Goal: Information Seeking & Learning: Learn about a topic

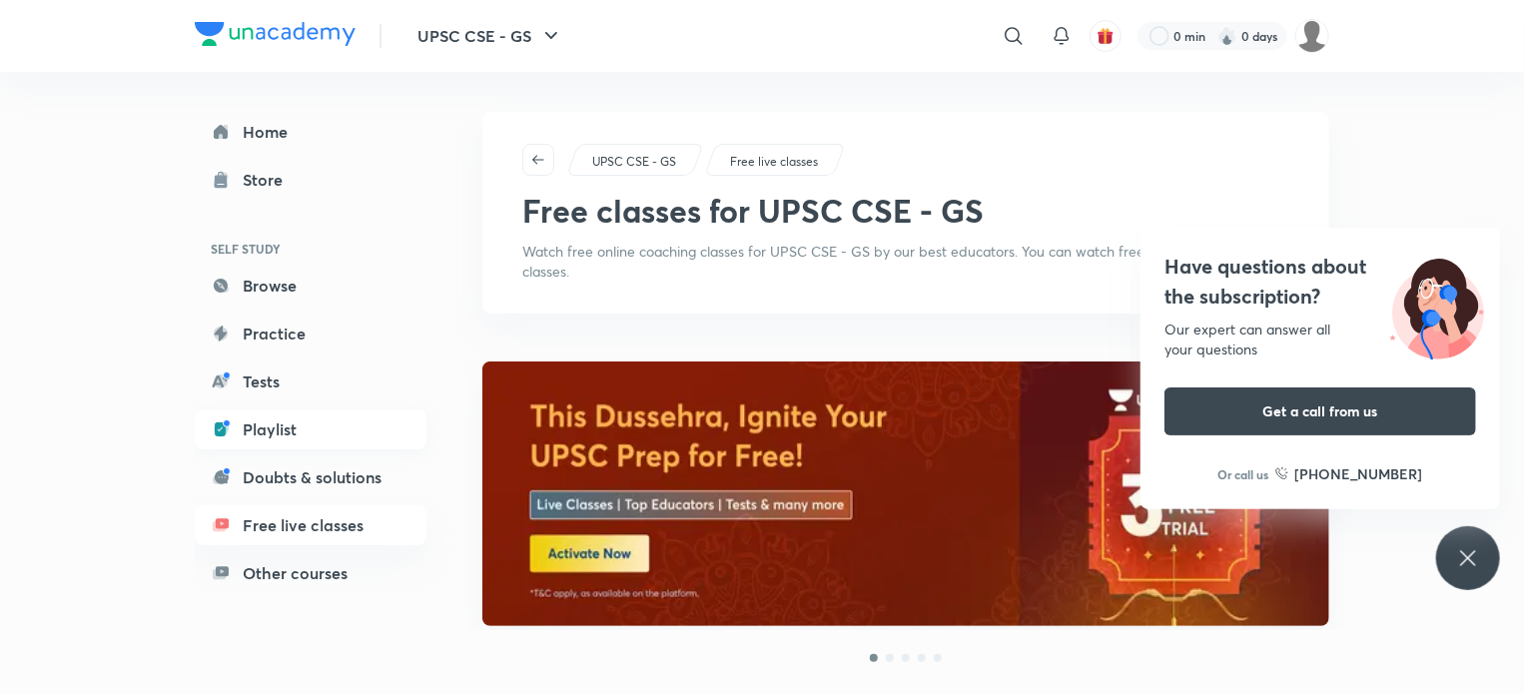
click at [272, 430] on link "Playlist" at bounding box center [311, 429] width 232 height 40
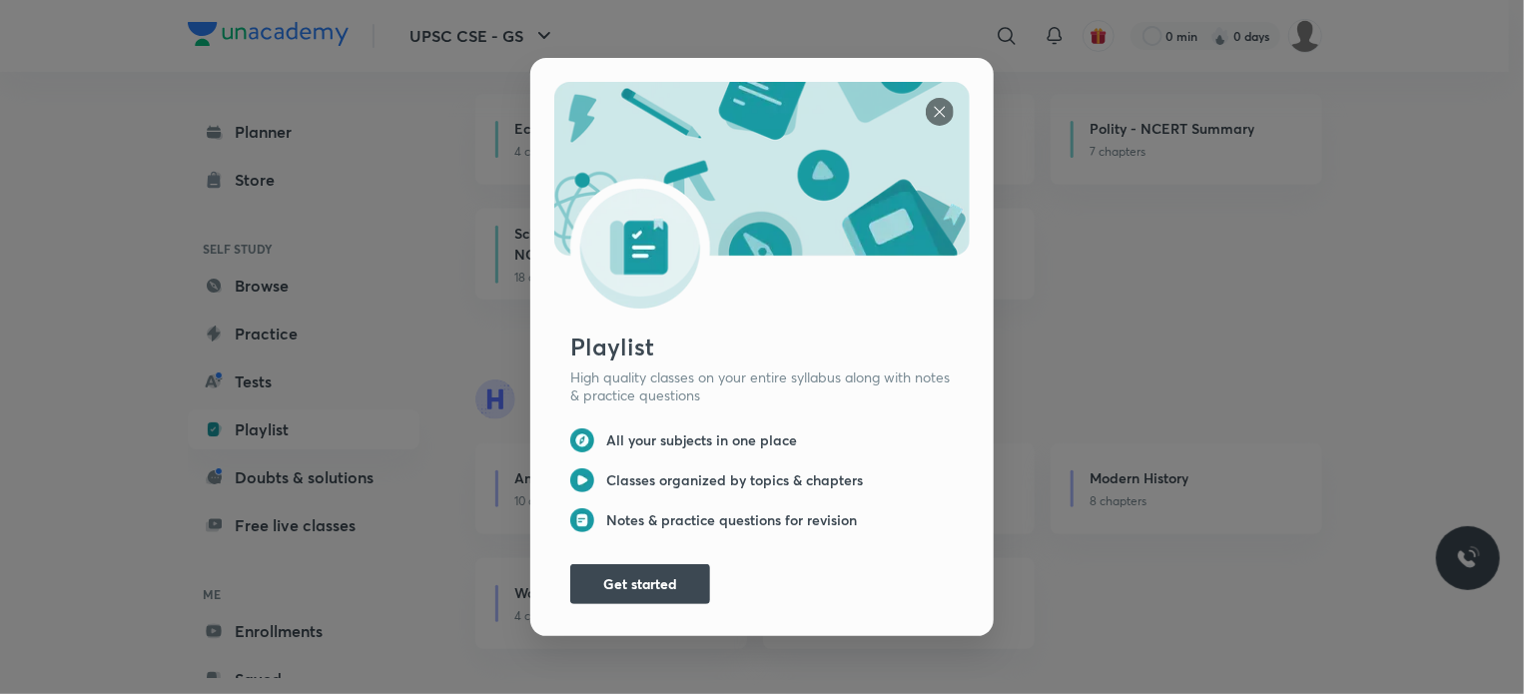
scroll to position [300, 0]
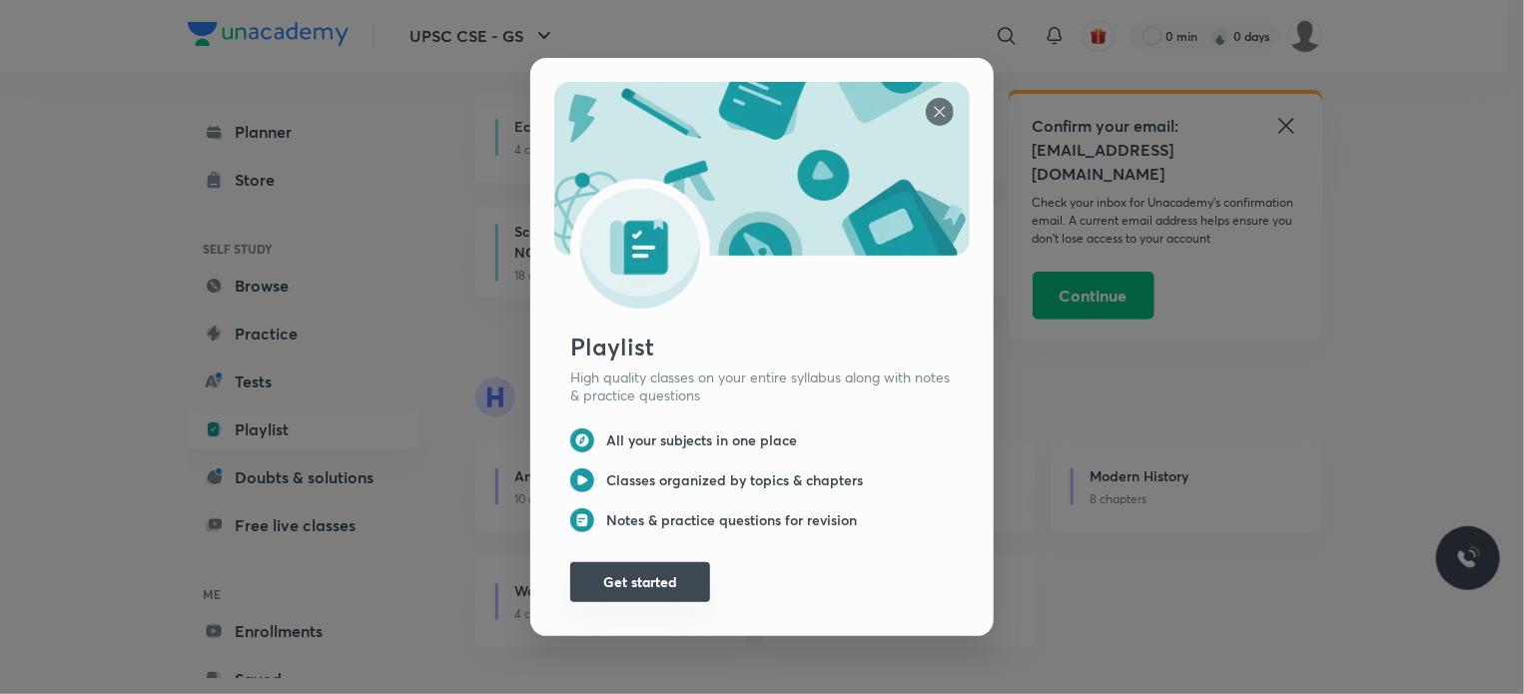
click at [631, 577] on button "Get started" at bounding box center [640, 582] width 140 height 40
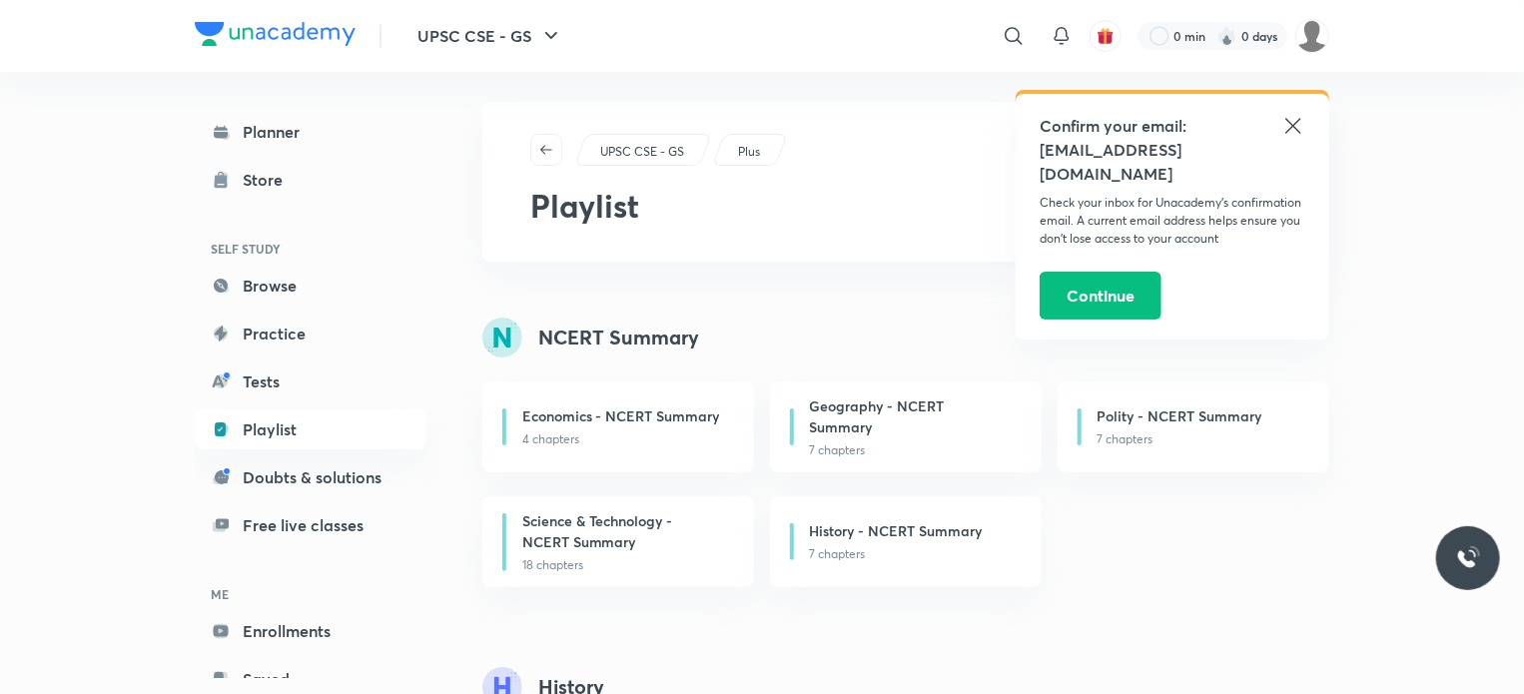
scroll to position [0, 0]
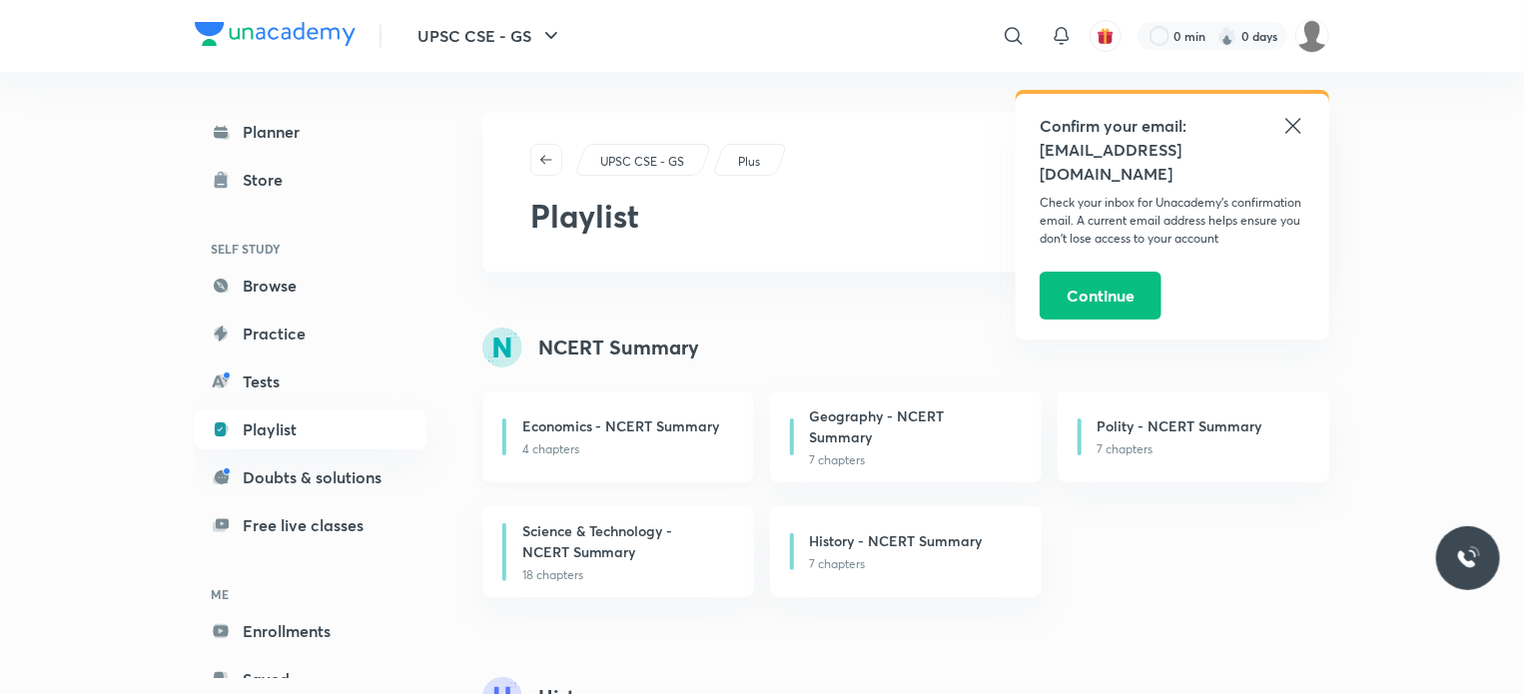
click at [611, 454] on p "4 chapters" at bounding box center [626, 449] width 208 height 18
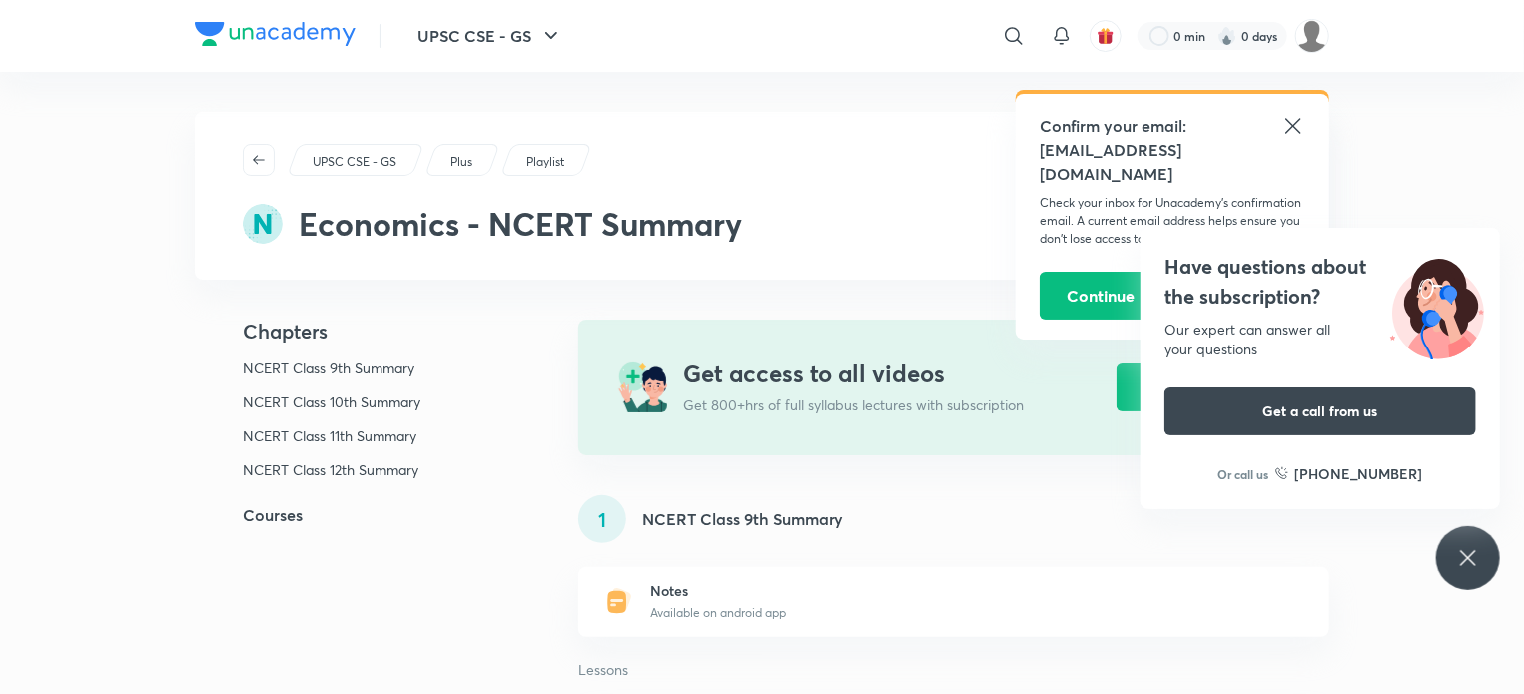
click at [296, 35] on img at bounding box center [275, 34] width 161 height 24
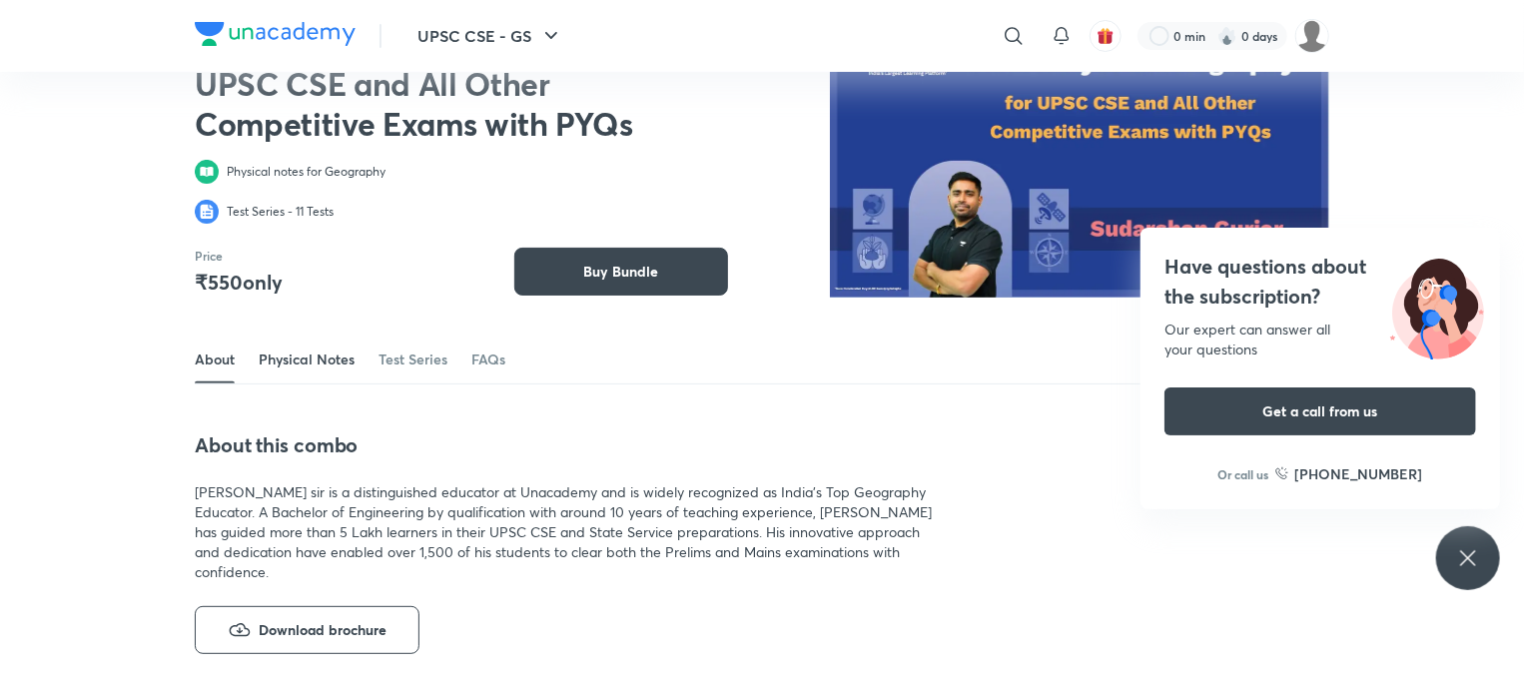
click at [305, 353] on link "Physical Notes" at bounding box center [307, 359] width 96 height 48
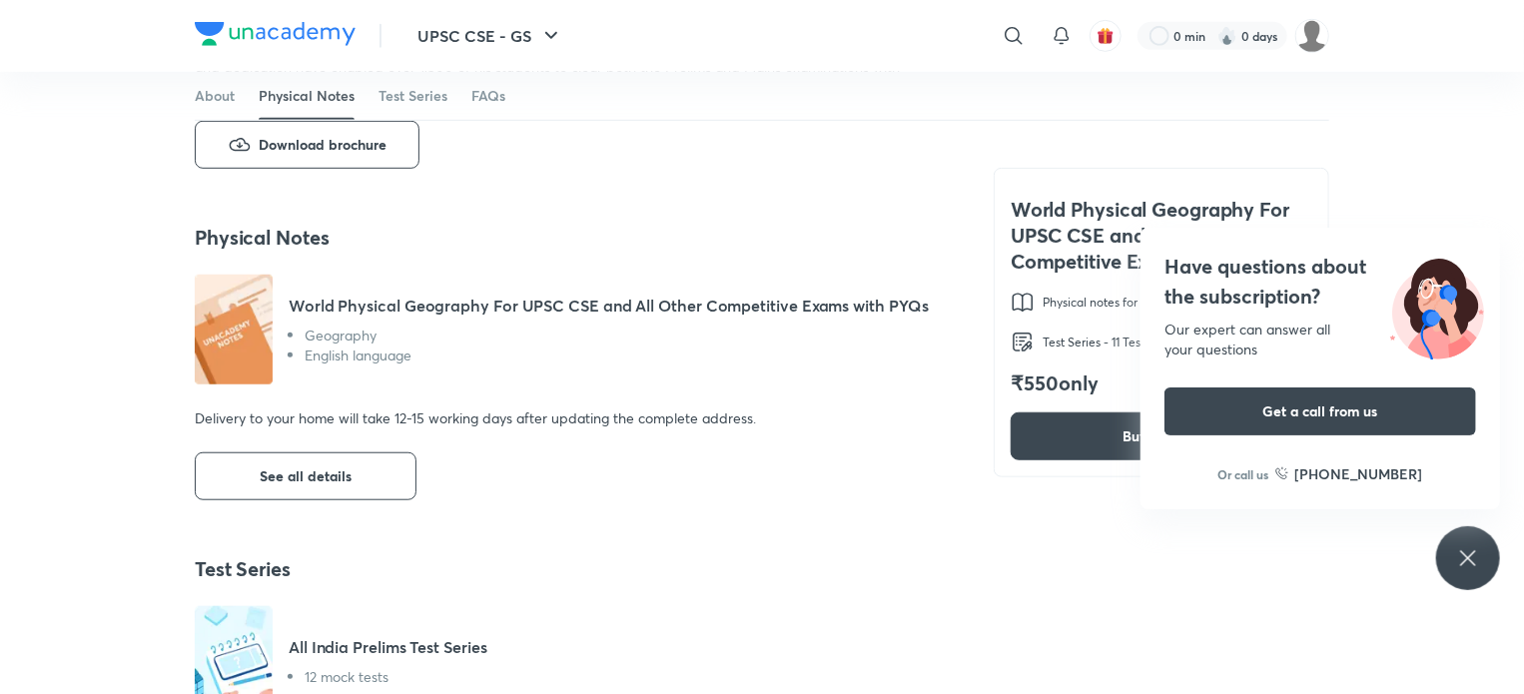
scroll to position [670, 0]
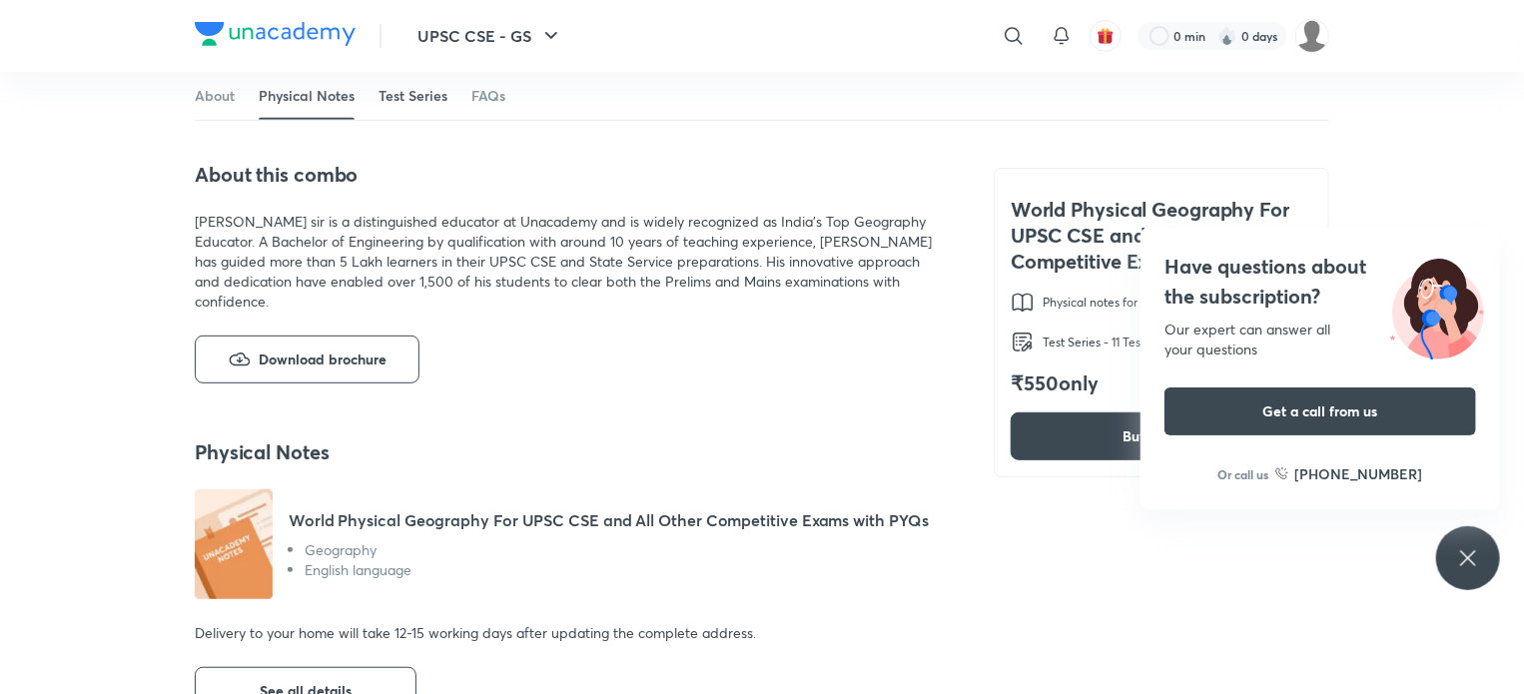
click at [400, 94] on link "Test Series" at bounding box center [412, 96] width 69 height 48
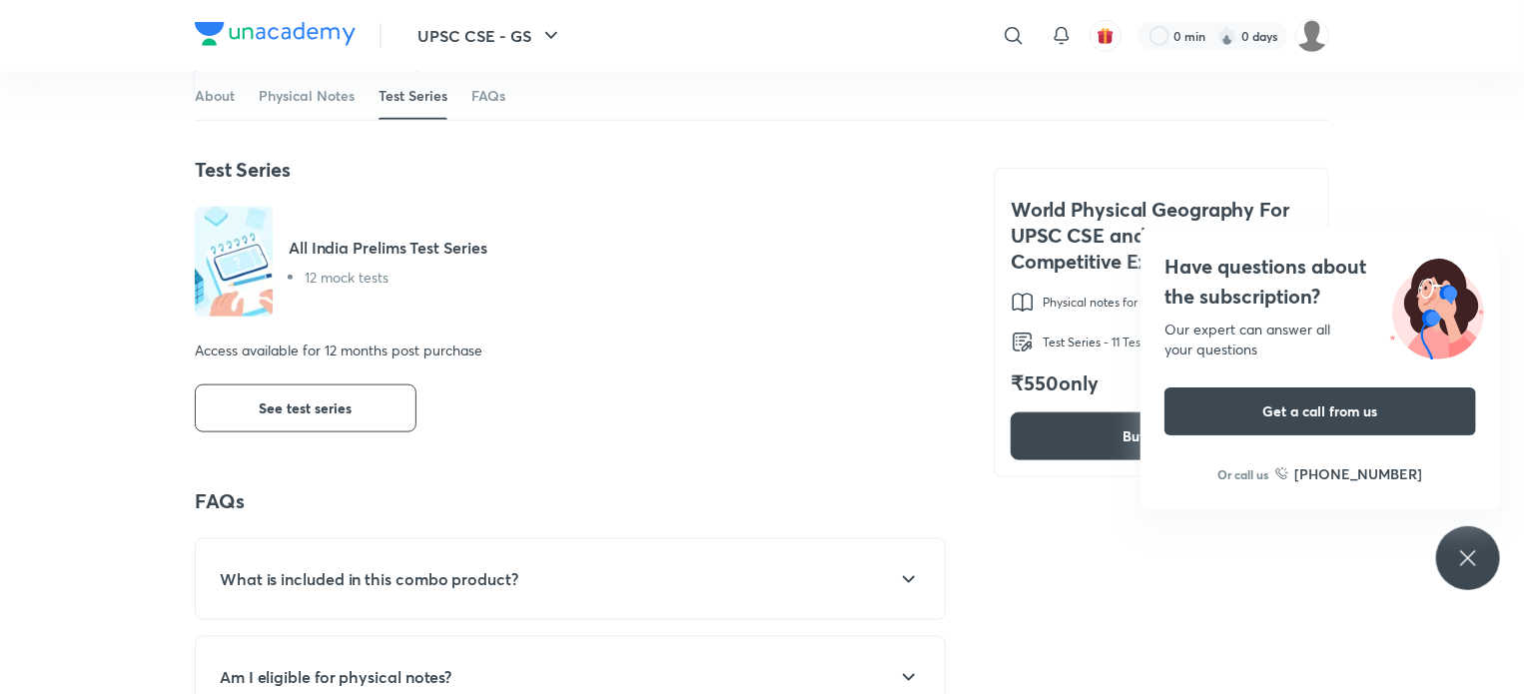
scroll to position [1001, 0]
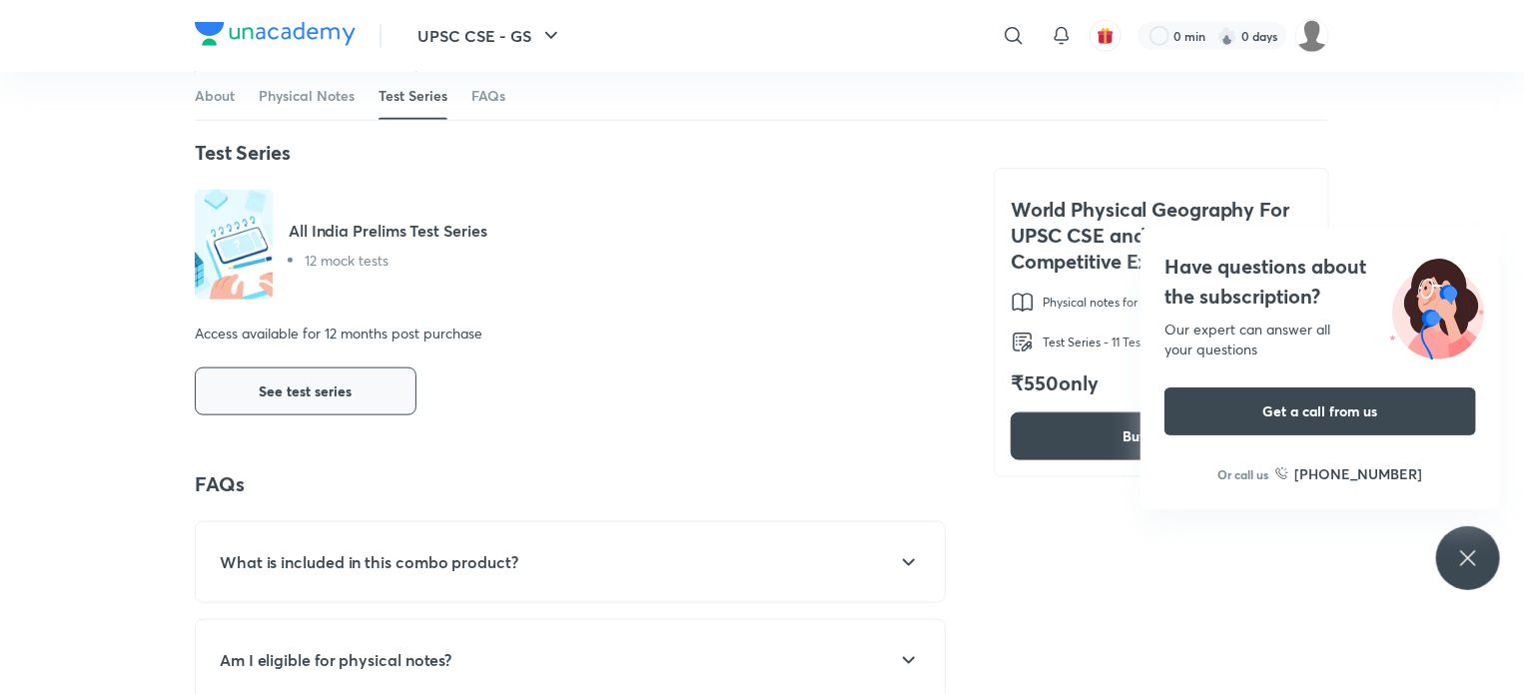
click at [345, 403] on button "See test series" at bounding box center [306, 391] width 222 height 48
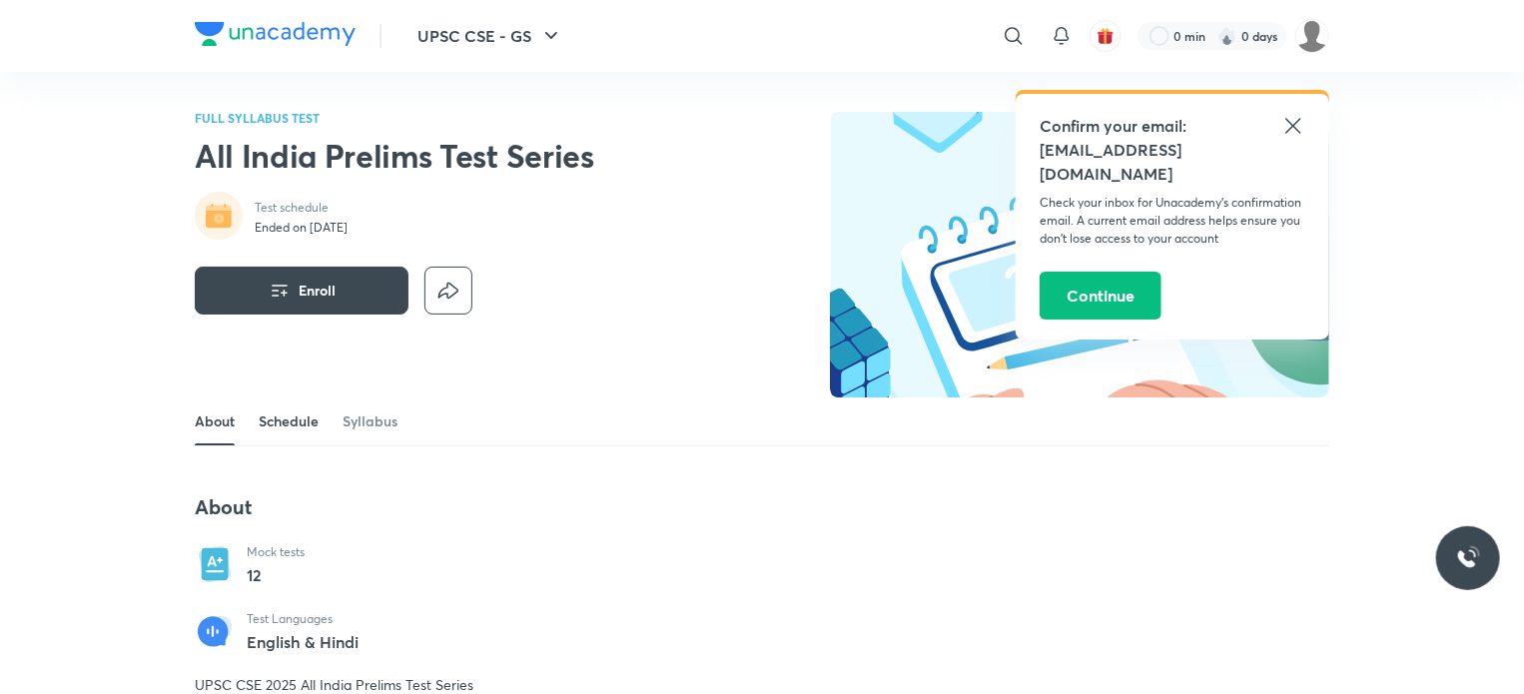
click at [291, 421] on link "Schedule" at bounding box center [289, 421] width 60 height 48
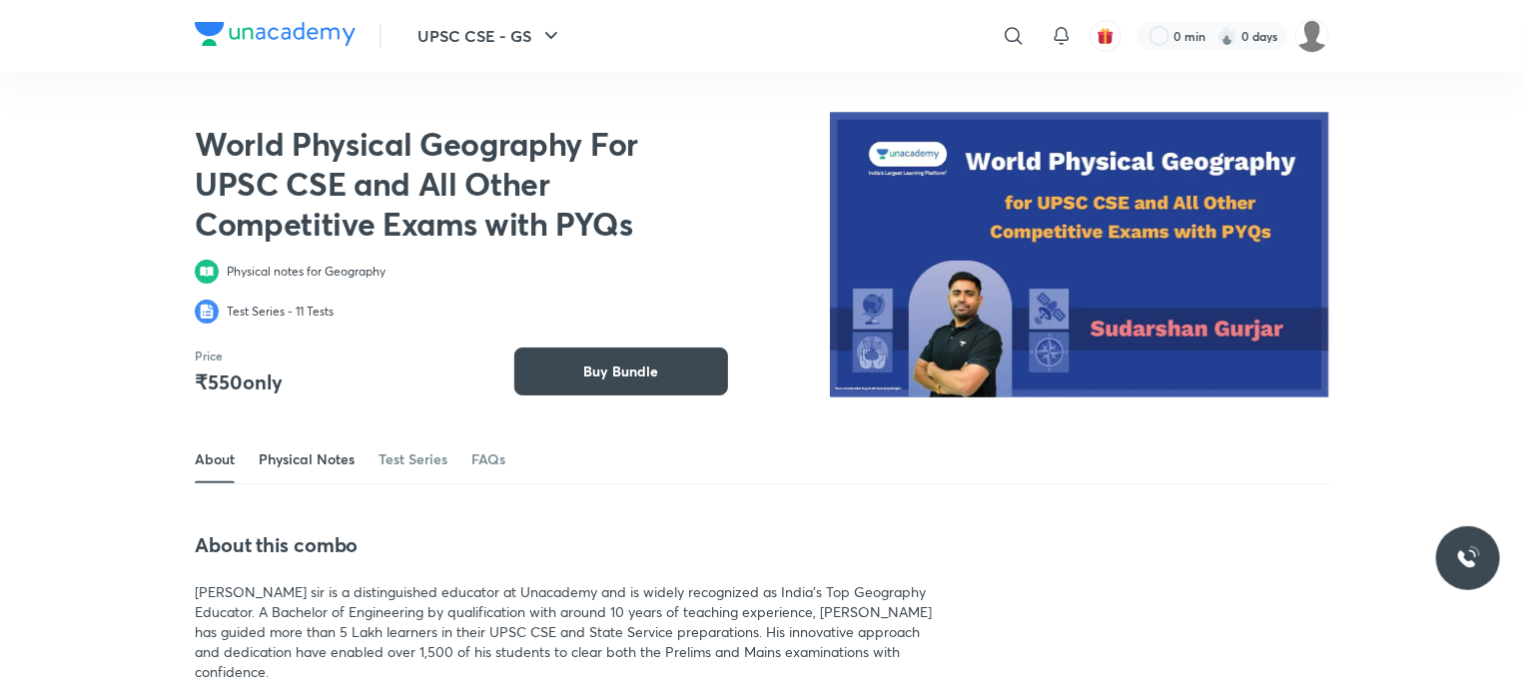
click at [311, 463] on link "Physical Notes" at bounding box center [307, 459] width 96 height 48
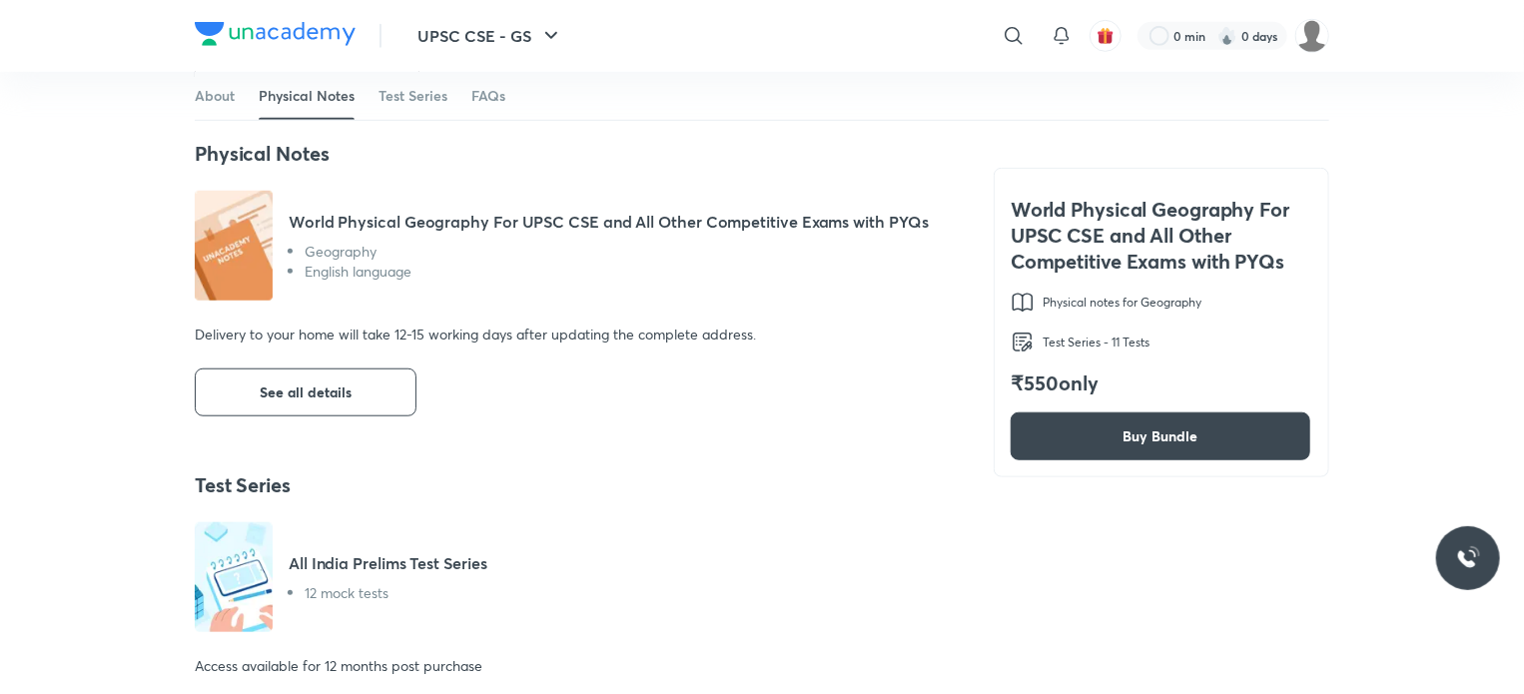
scroll to position [670, 0]
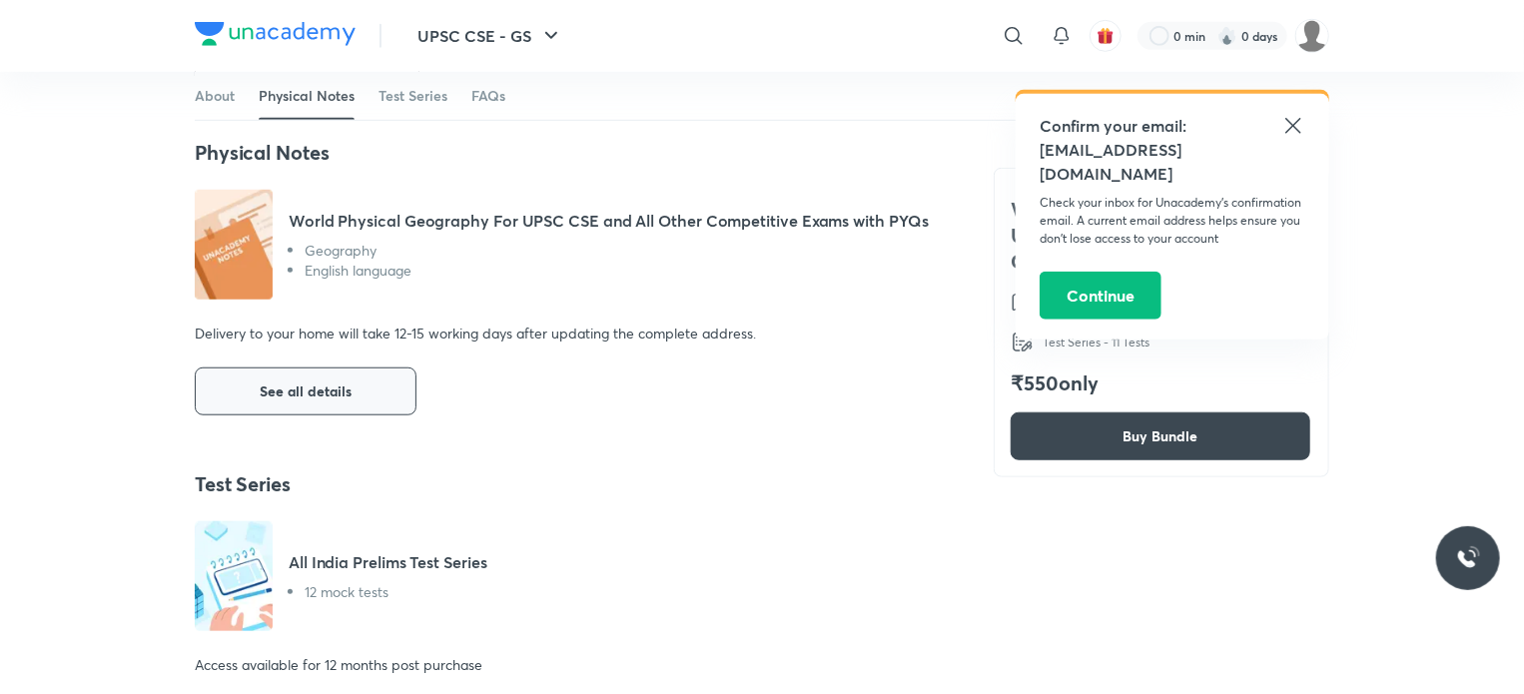
click at [326, 399] on span "See all details" at bounding box center [306, 391] width 92 height 20
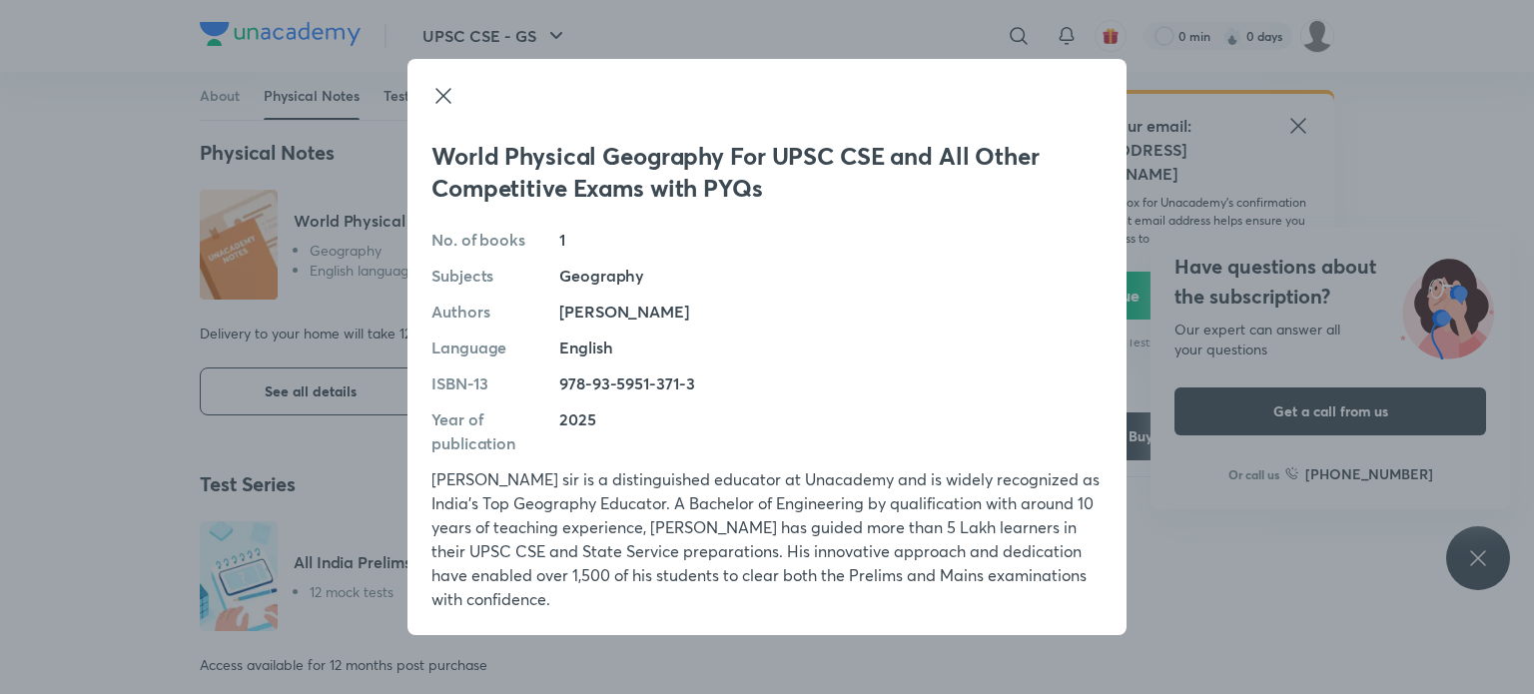
click at [445, 98] on icon at bounding box center [443, 96] width 24 height 24
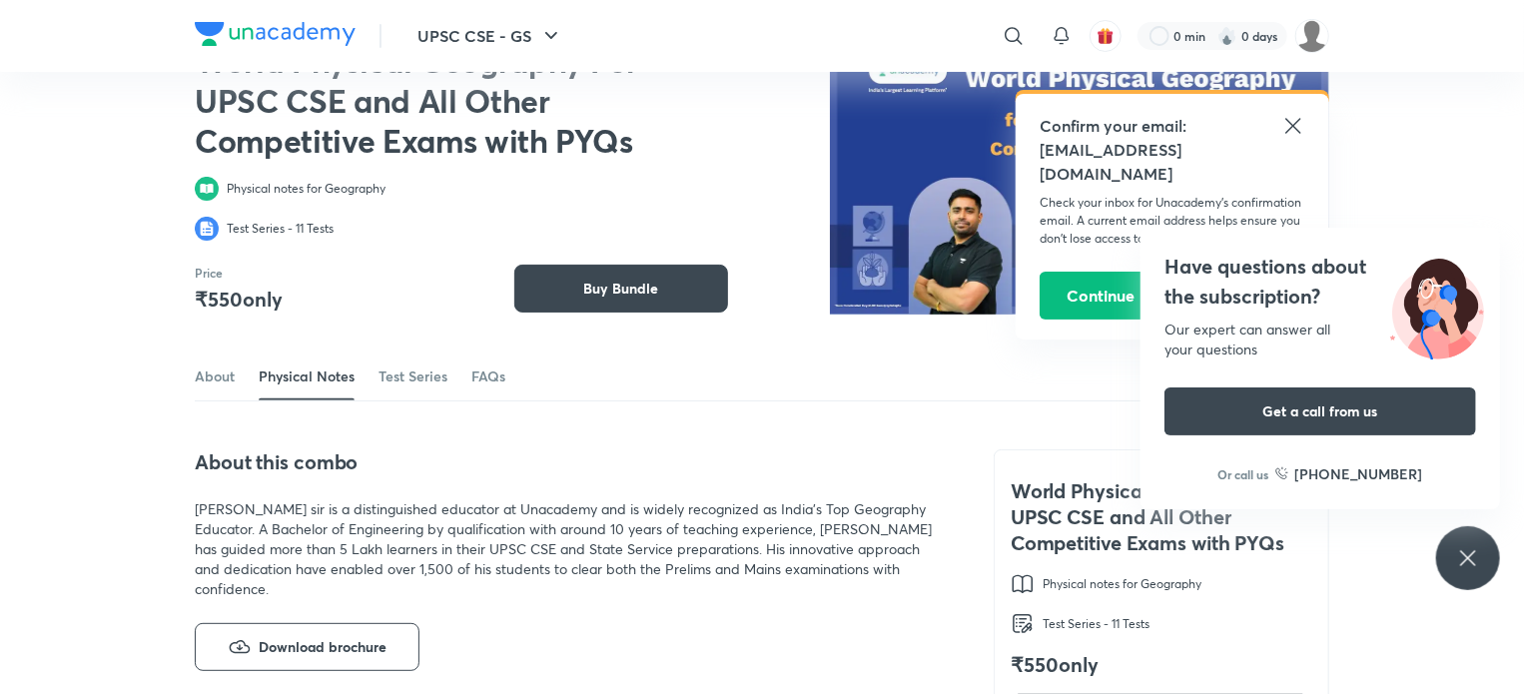
scroll to position [0, 0]
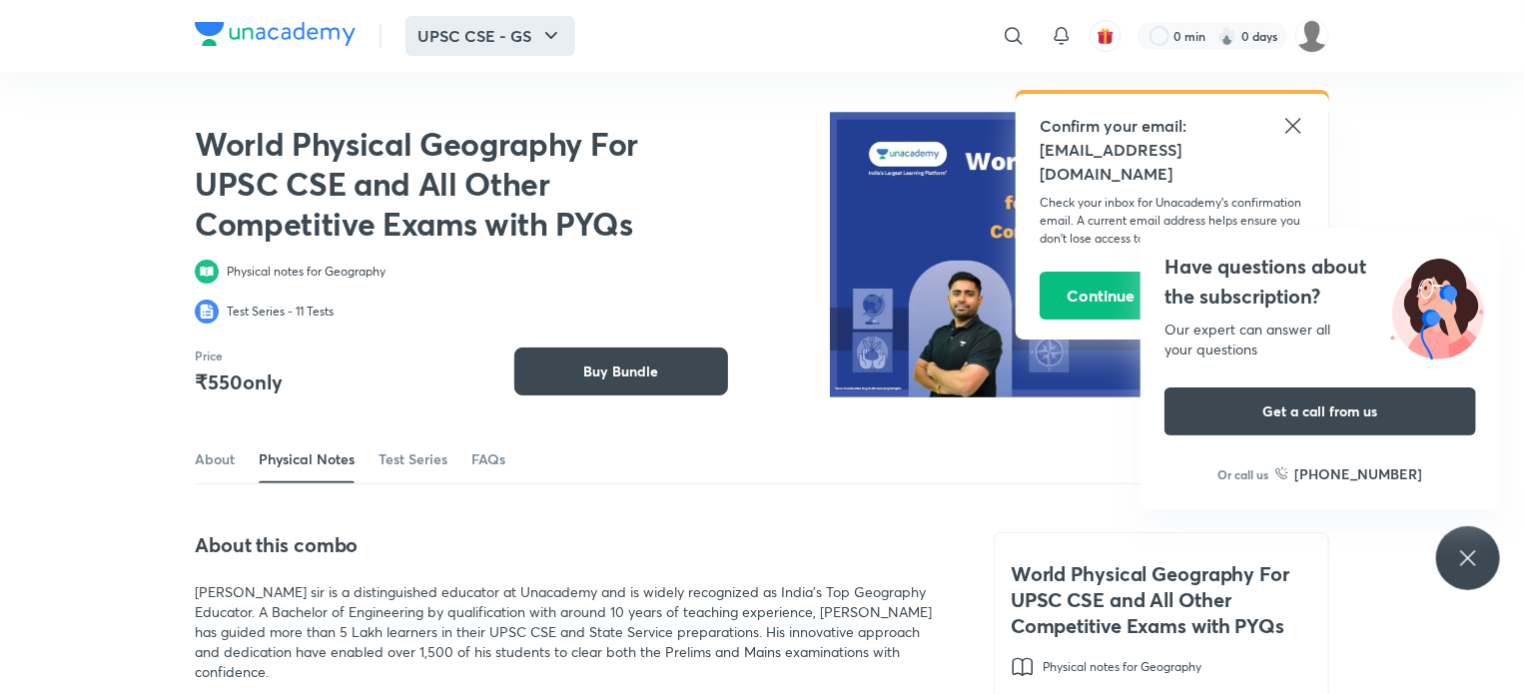
click at [513, 31] on button "UPSC CSE - GS" at bounding box center [490, 36] width 170 height 40
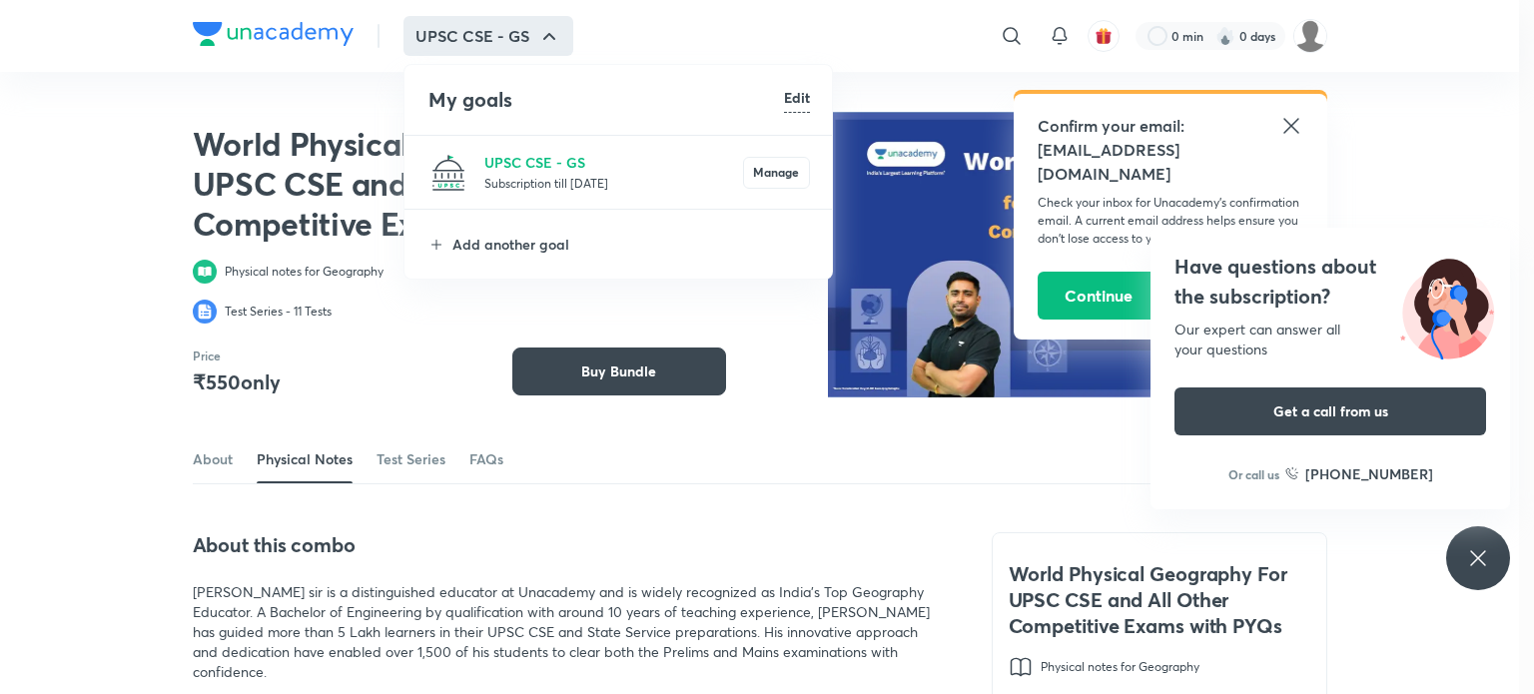
click at [766, 7] on div at bounding box center [767, 347] width 1534 height 694
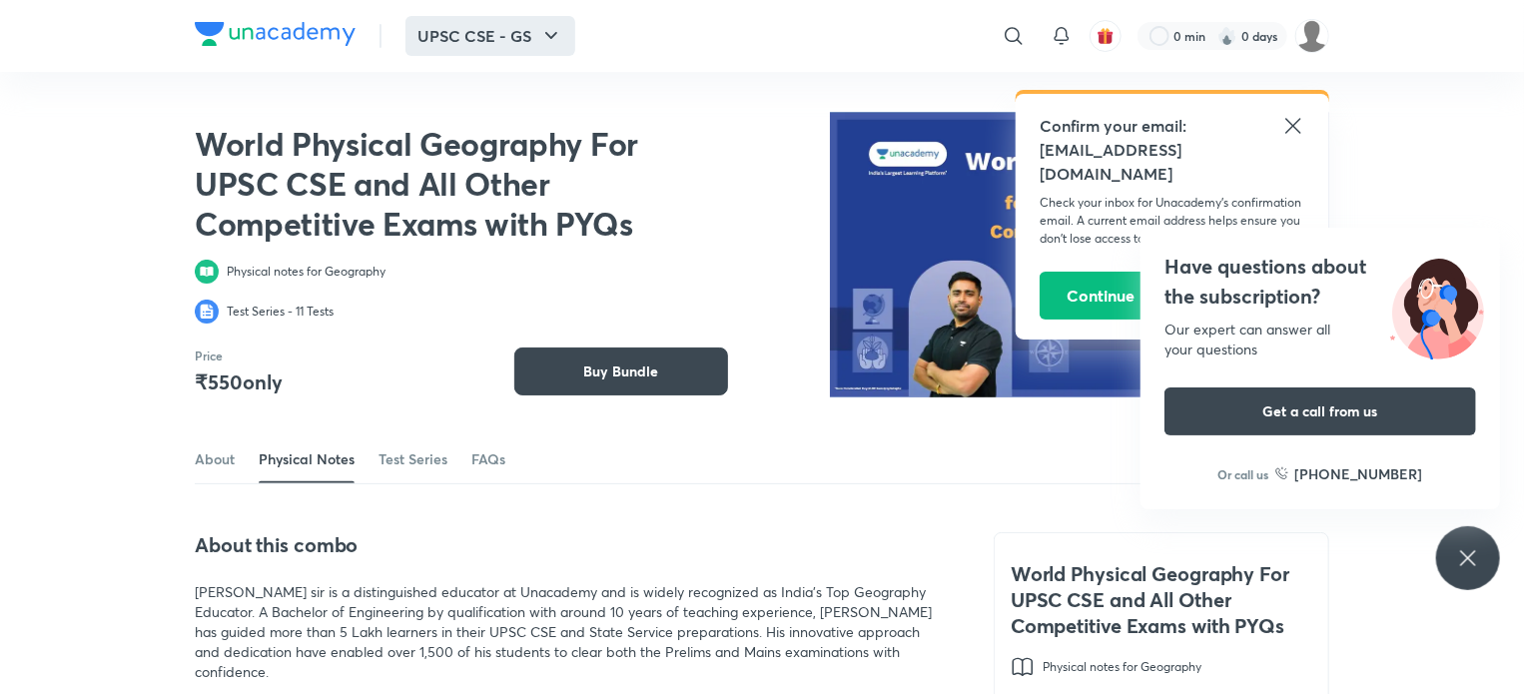
click at [459, 29] on button "UPSC CSE - GS" at bounding box center [490, 36] width 170 height 40
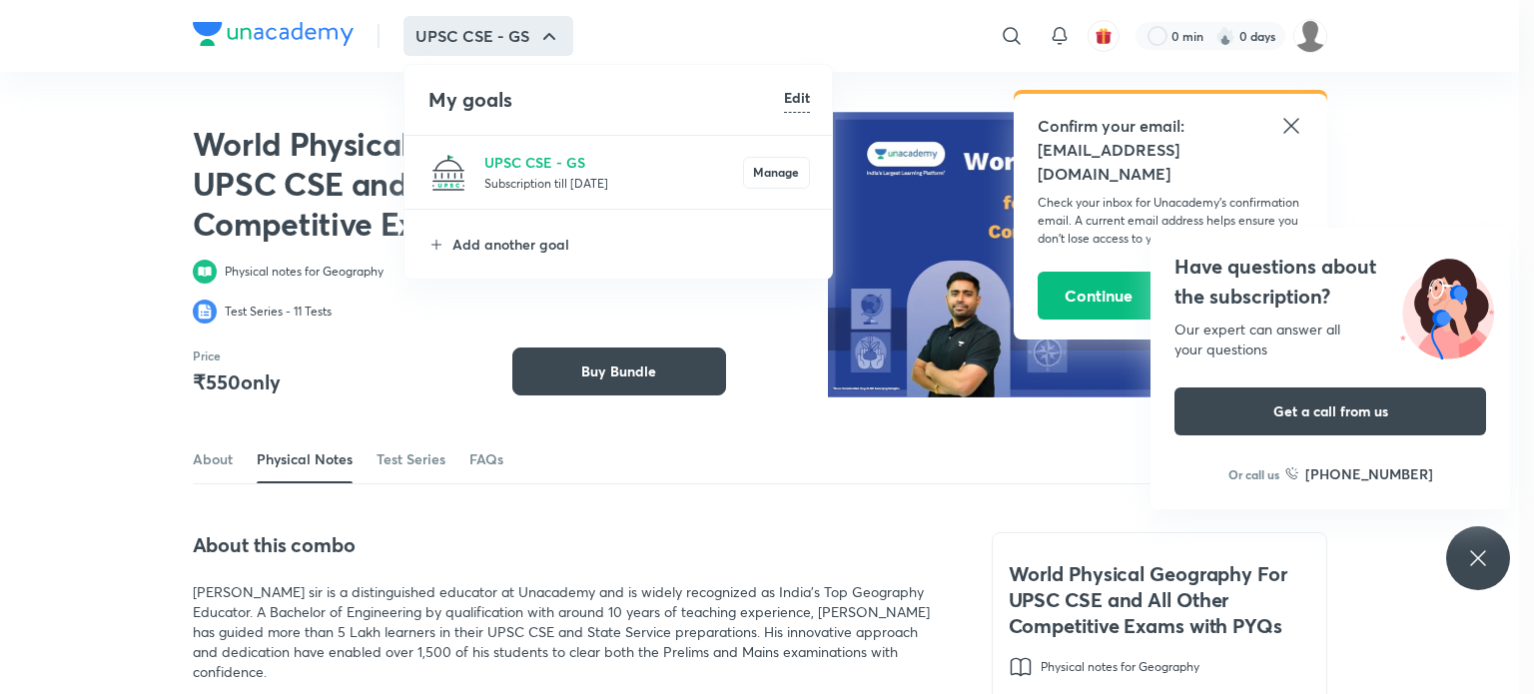
click at [763, 17] on div at bounding box center [767, 347] width 1534 height 694
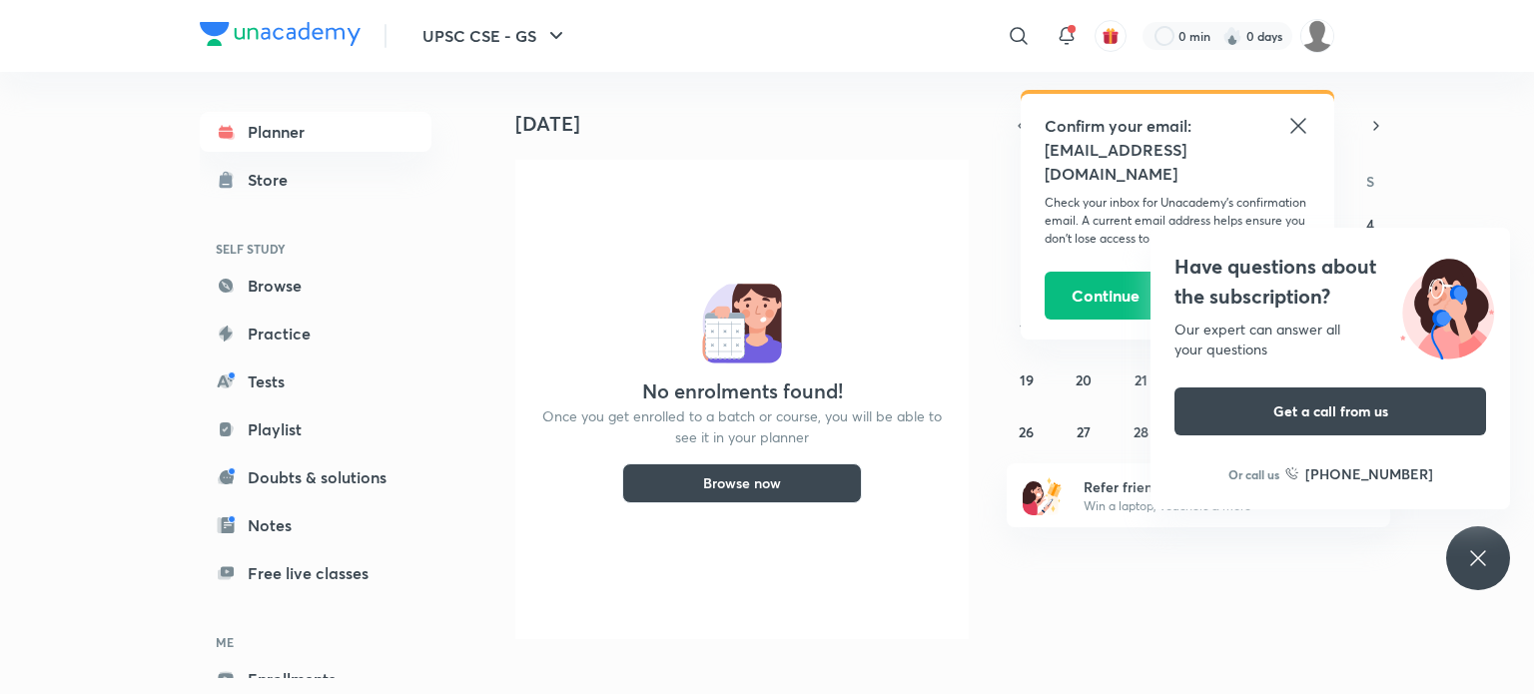
click at [291, 36] on img at bounding box center [280, 34] width 161 height 24
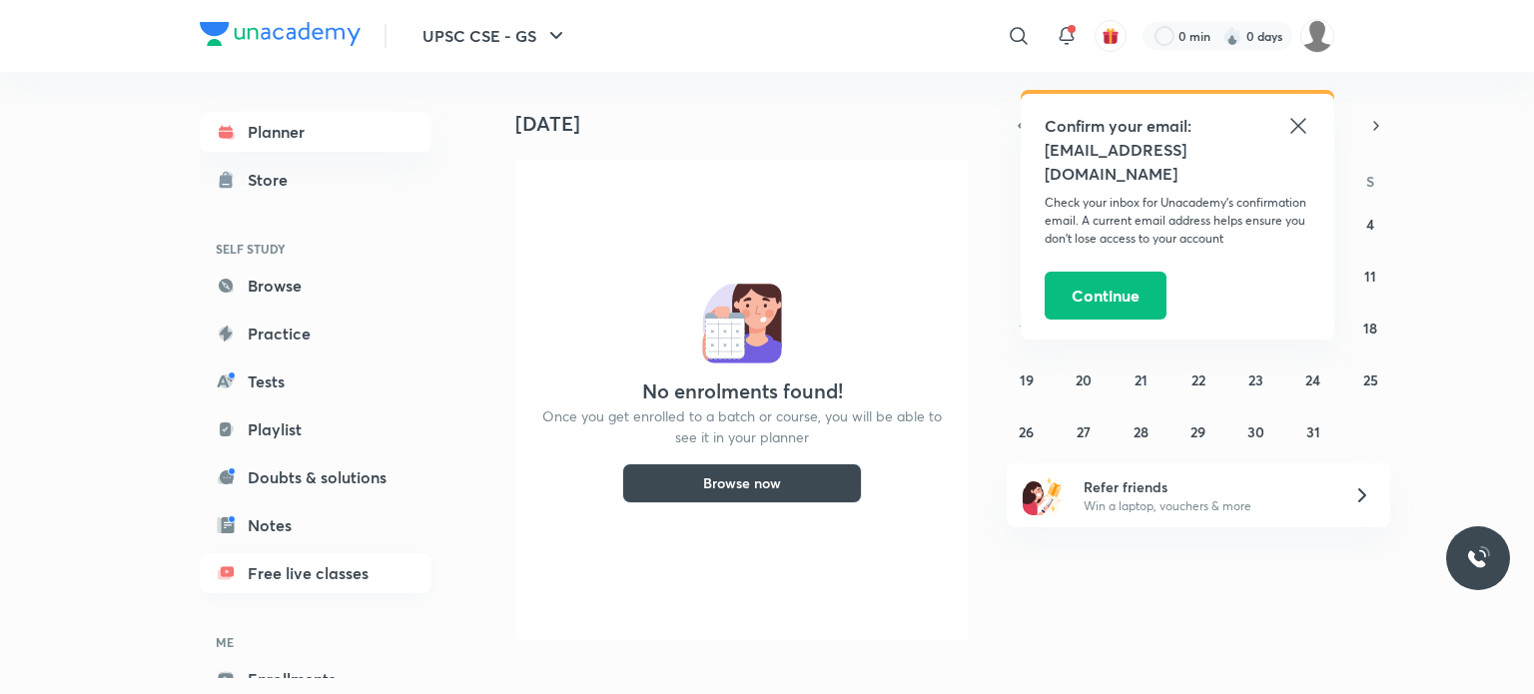
click at [280, 579] on link "Free live classes" at bounding box center [316, 573] width 232 height 40
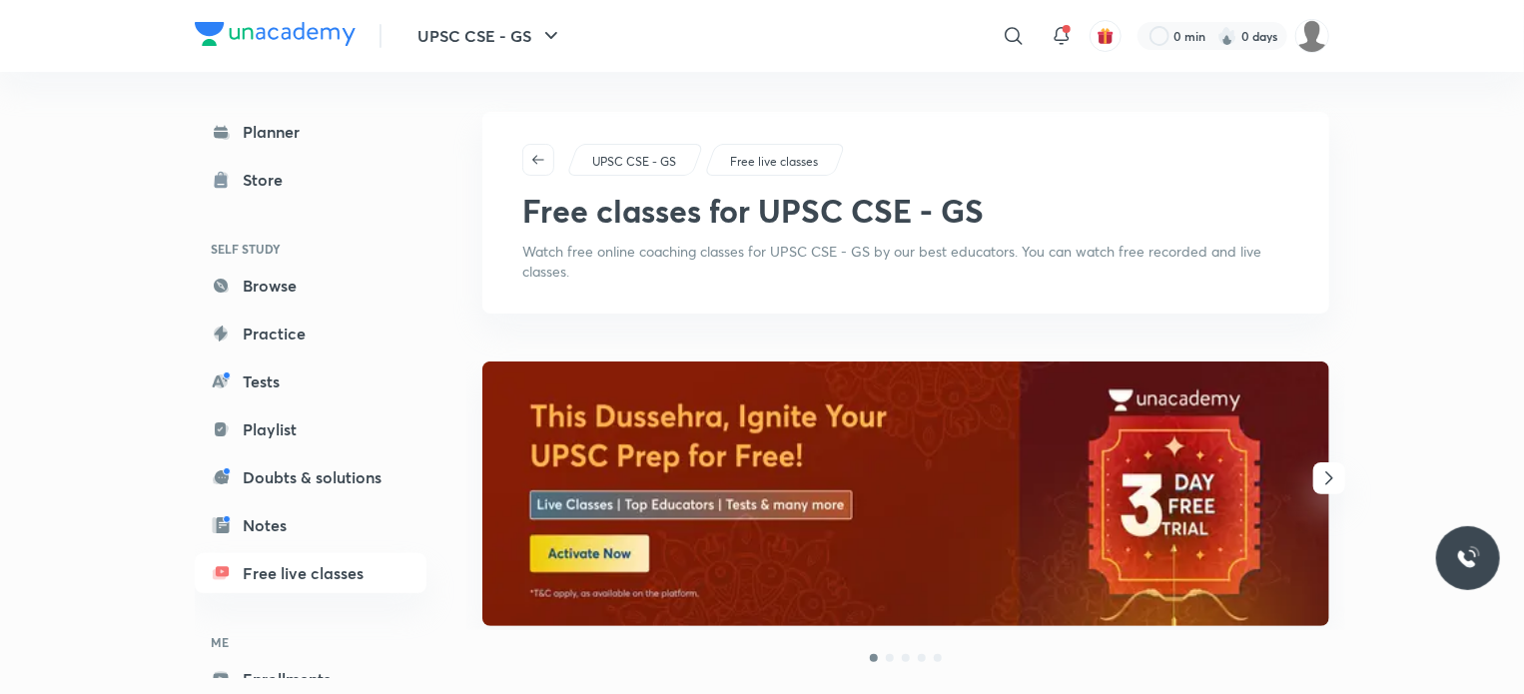
click at [264, 31] on img at bounding box center [275, 34] width 161 height 24
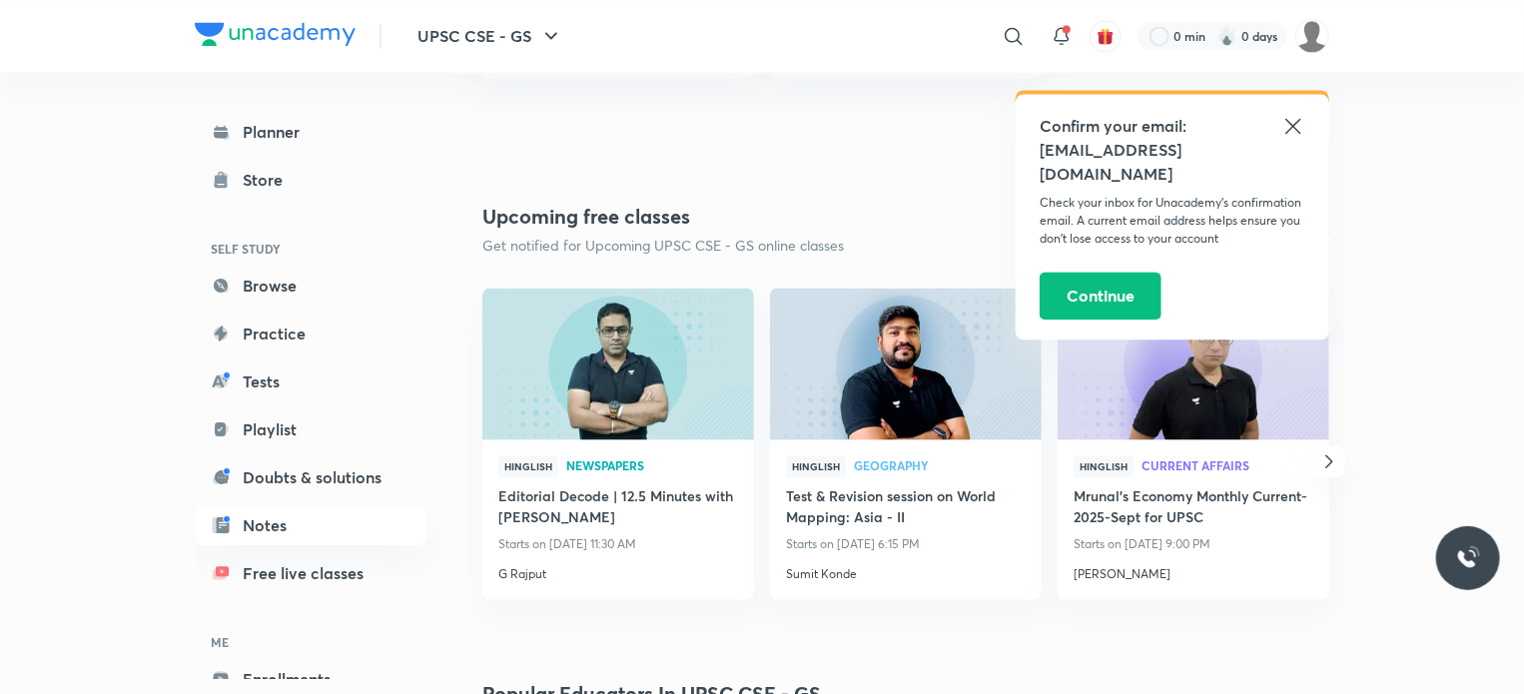
scroll to position [2064, 0]
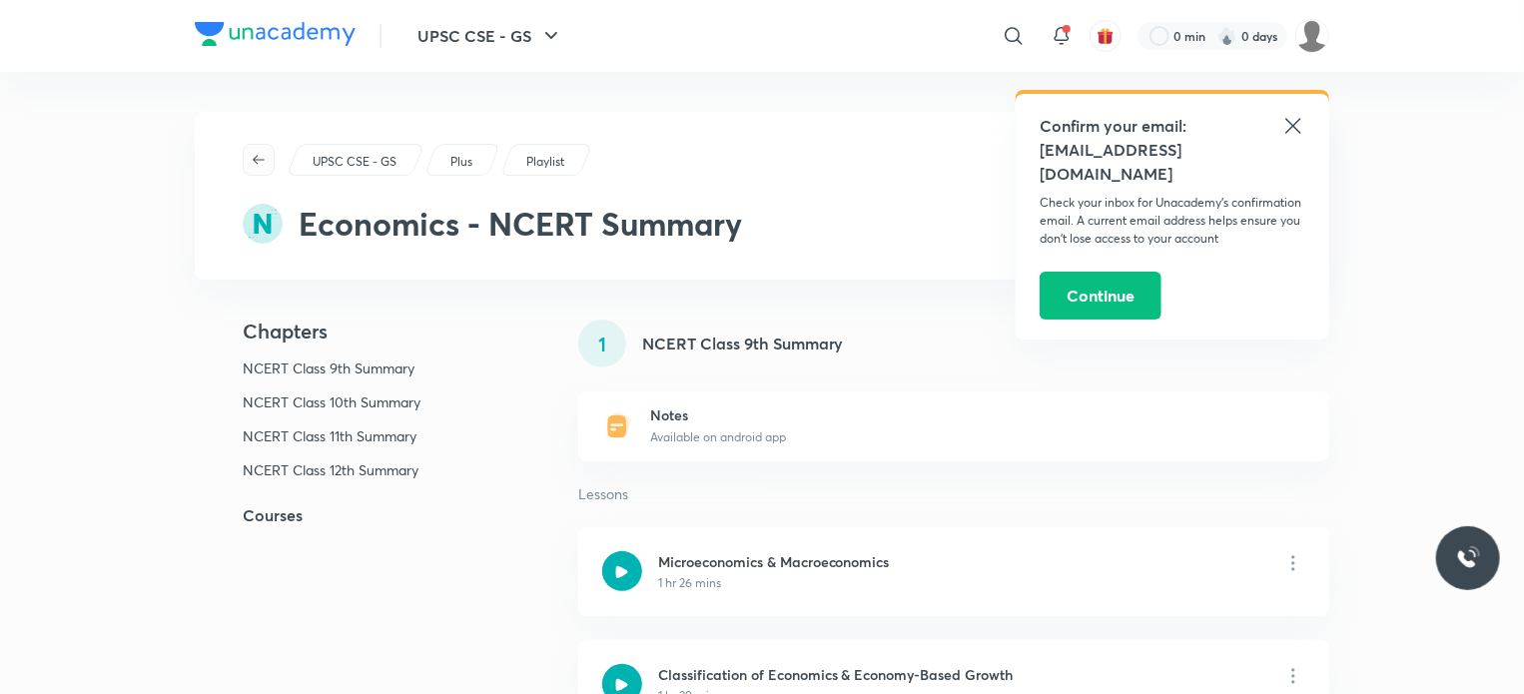
click at [252, 158] on icon "button" at bounding box center [259, 160] width 16 height 16
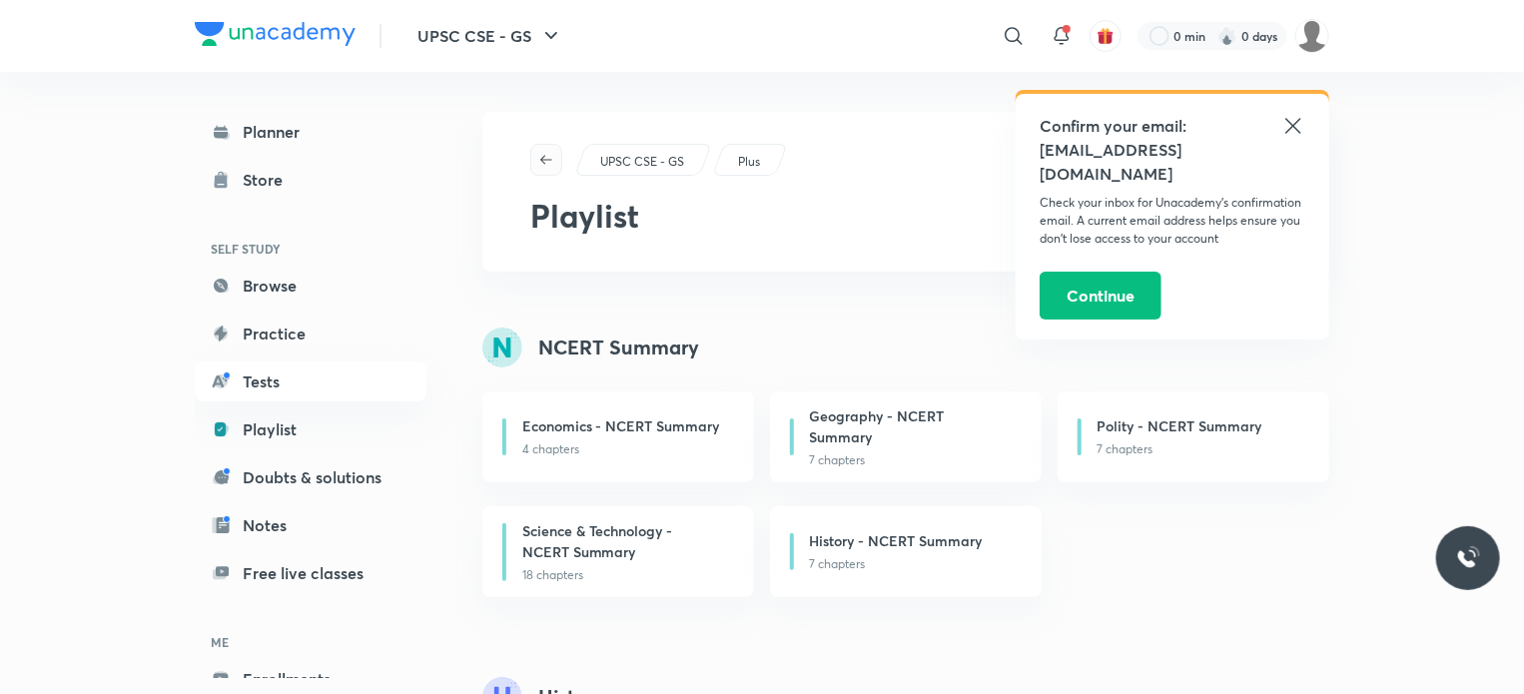
click at [550, 159] on icon "button" at bounding box center [546, 159] width 12 height 9
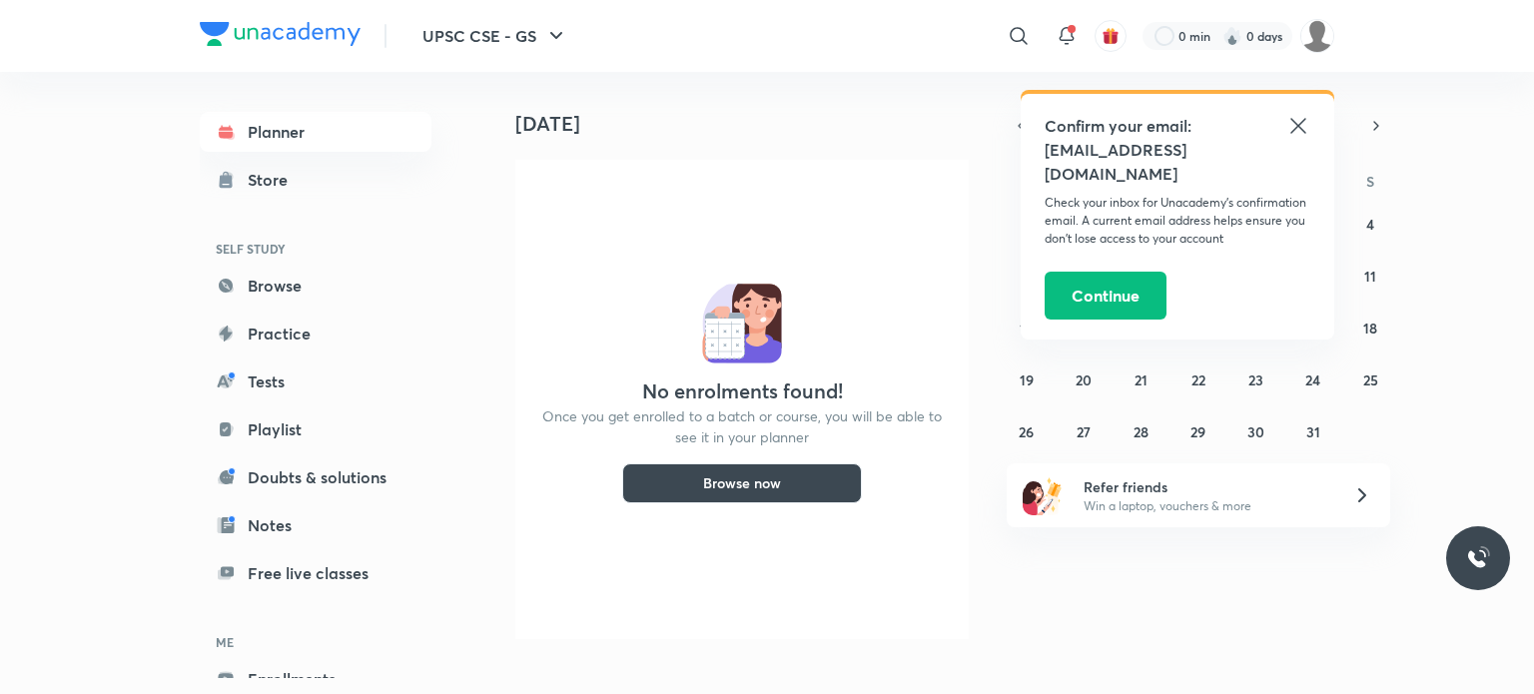
click at [278, 41] on img at bounding box center [280, 34] width 161 height 24
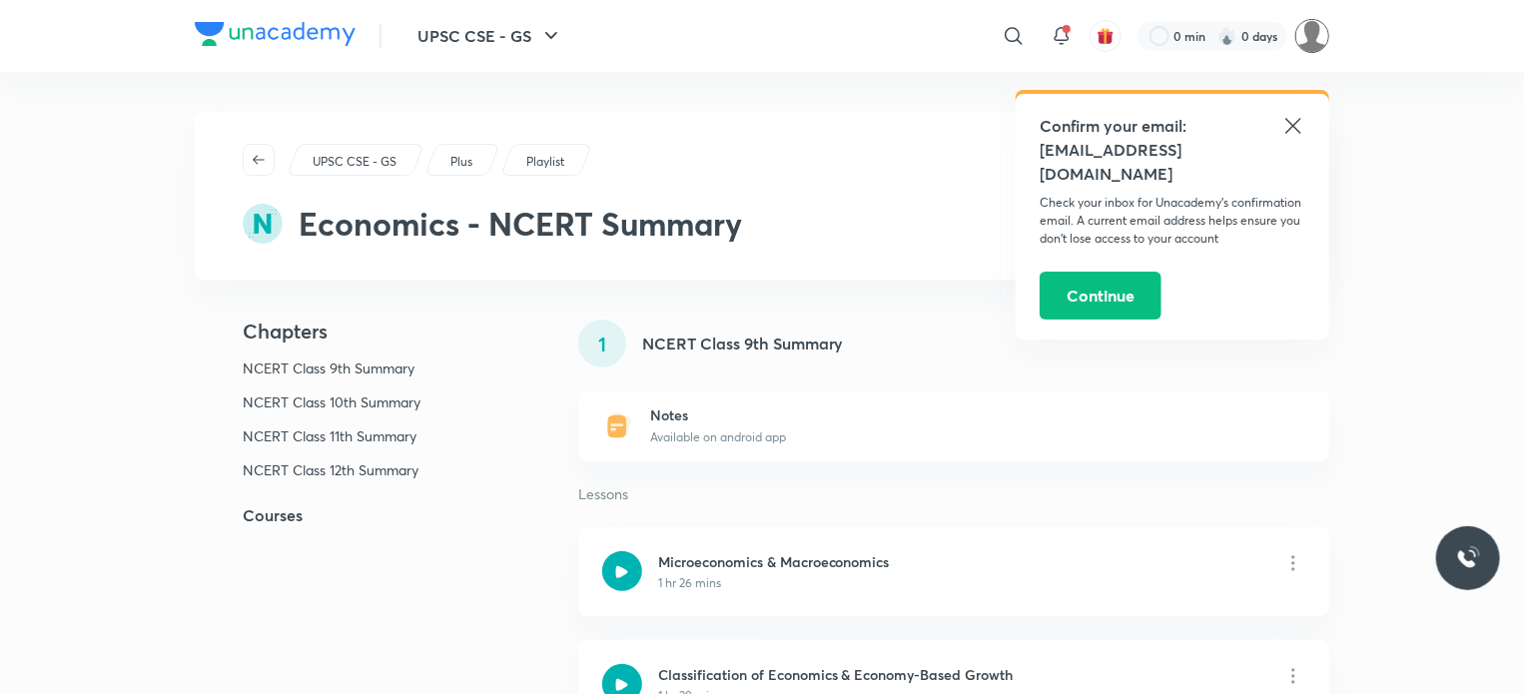
click at [1318, 30] on img at bounding box center [1312, 36] width 34 height 34
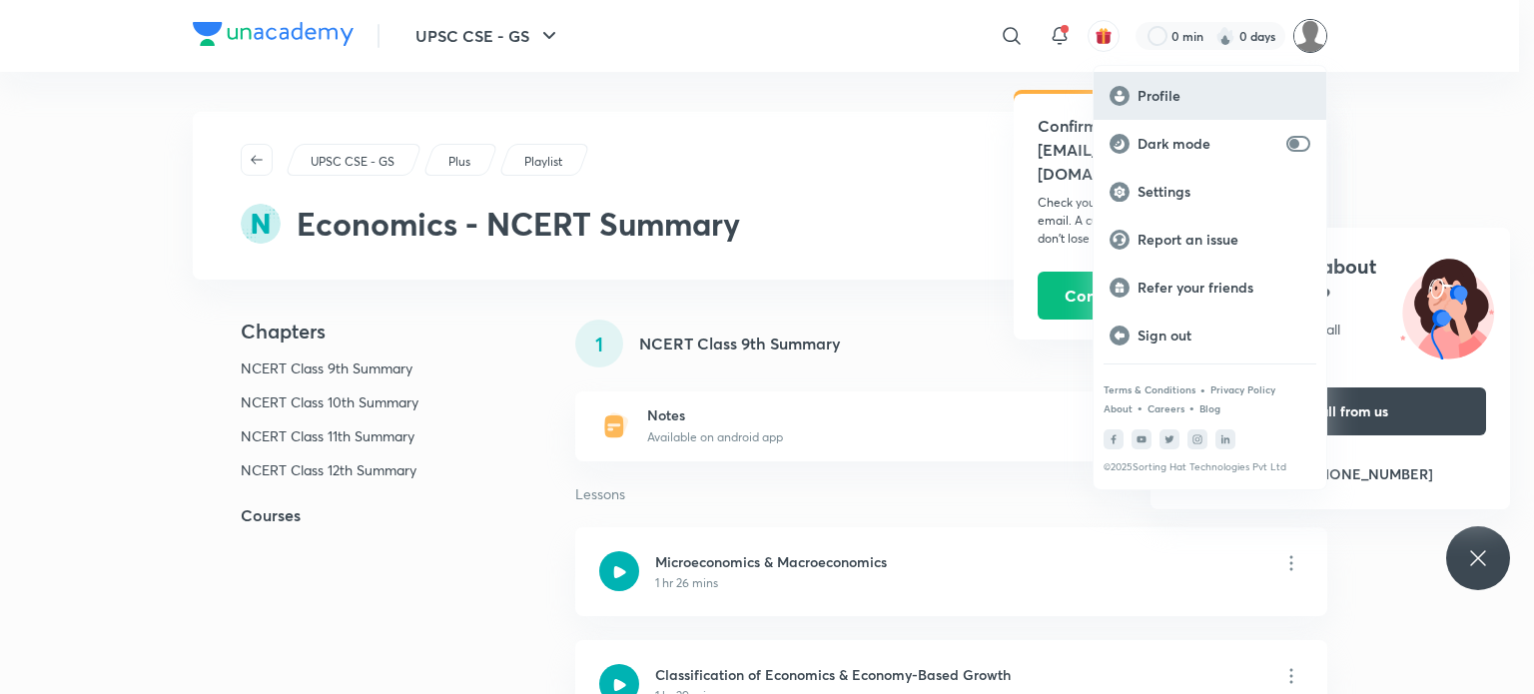
click at [1174, 91] on p "Profile" at bounding box center [1223, 96] width 173 height 18
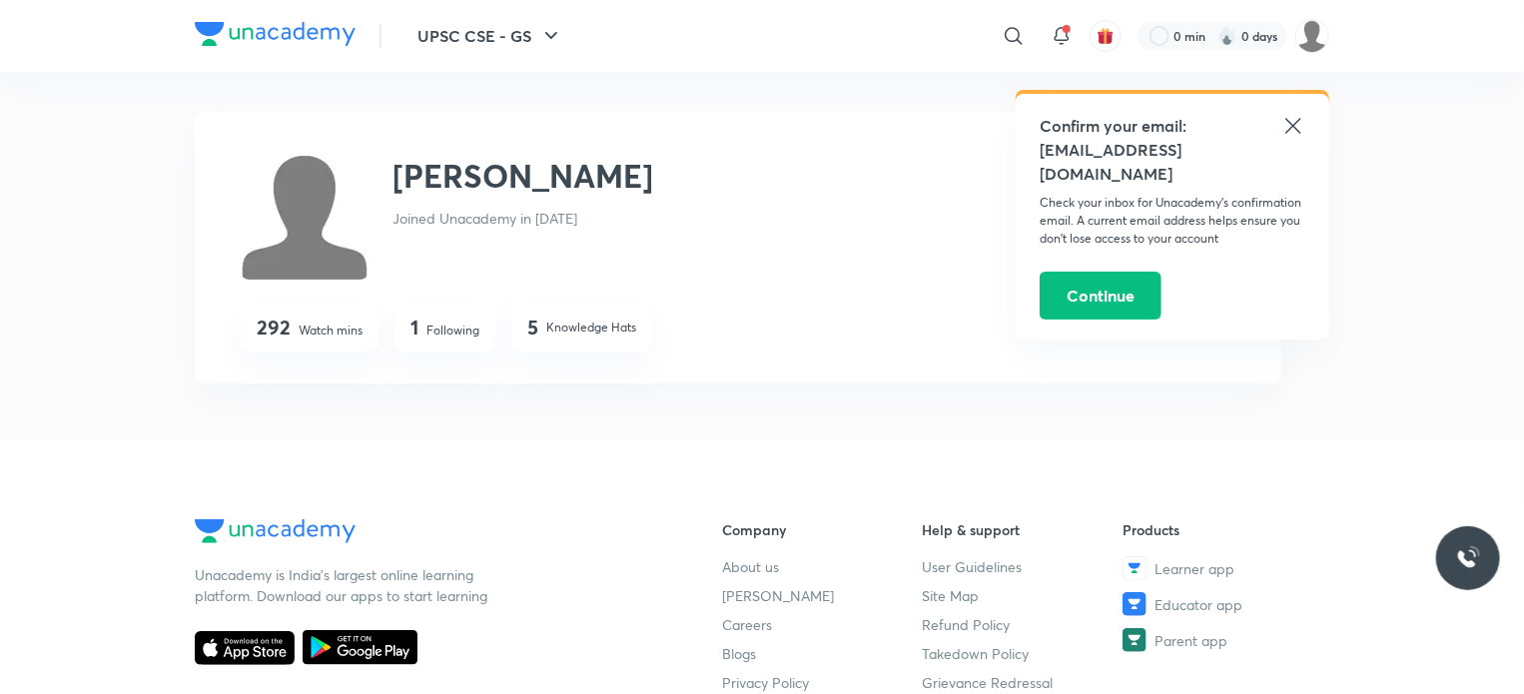
click at [441, 332] on p "Following" at bounding box center [452, 330] width 53 height 18
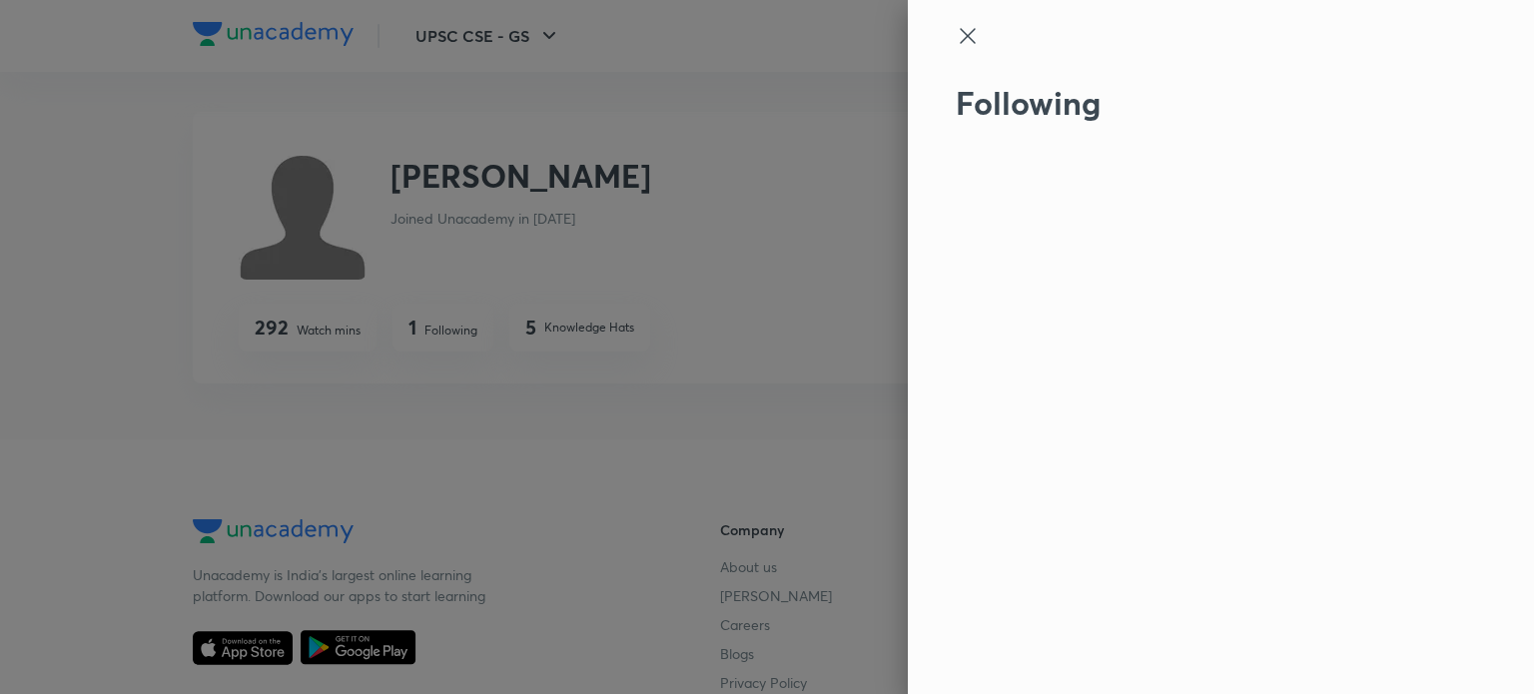
click at [960, 25] on icon at bounding box center [967, 36] width 24 height 24
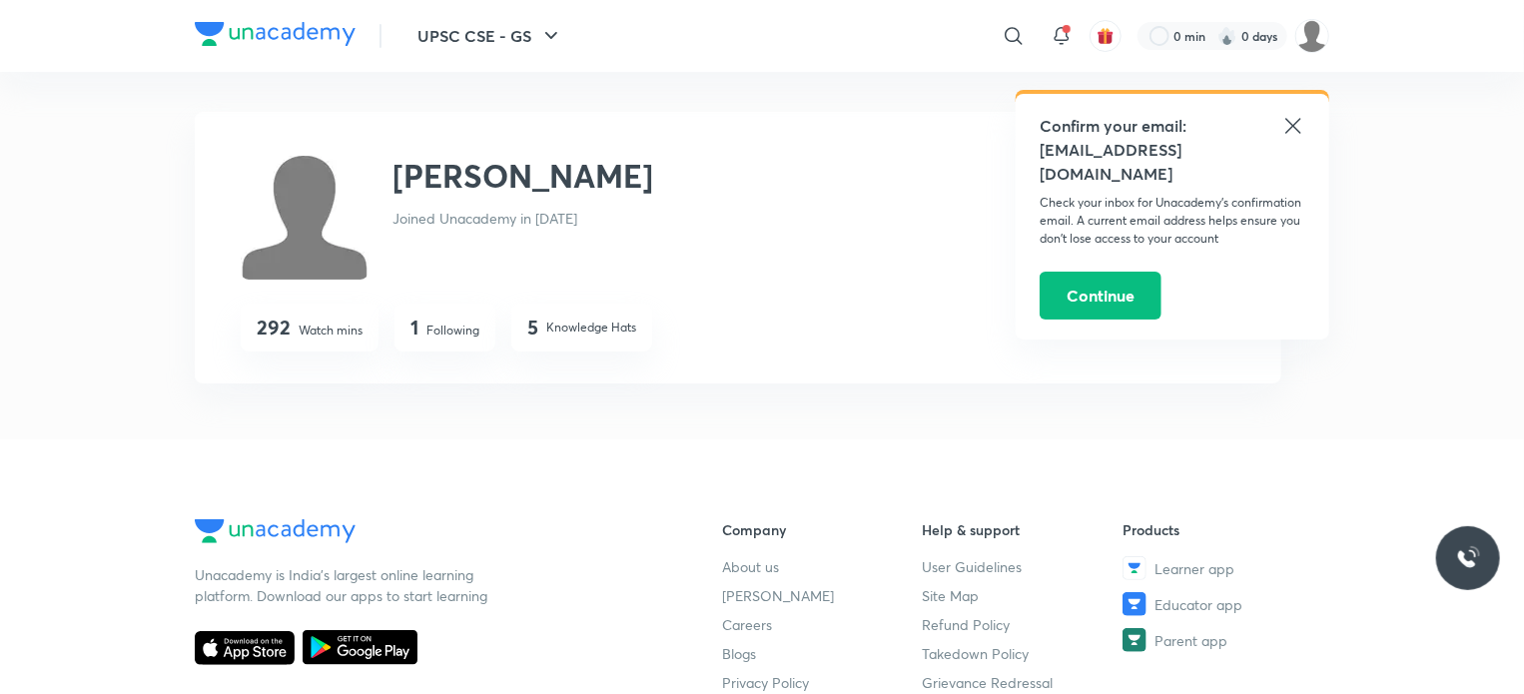
click at [564, 326] on p "Knowledge Hats" at bounding box center [591, 327] width 90 height 18
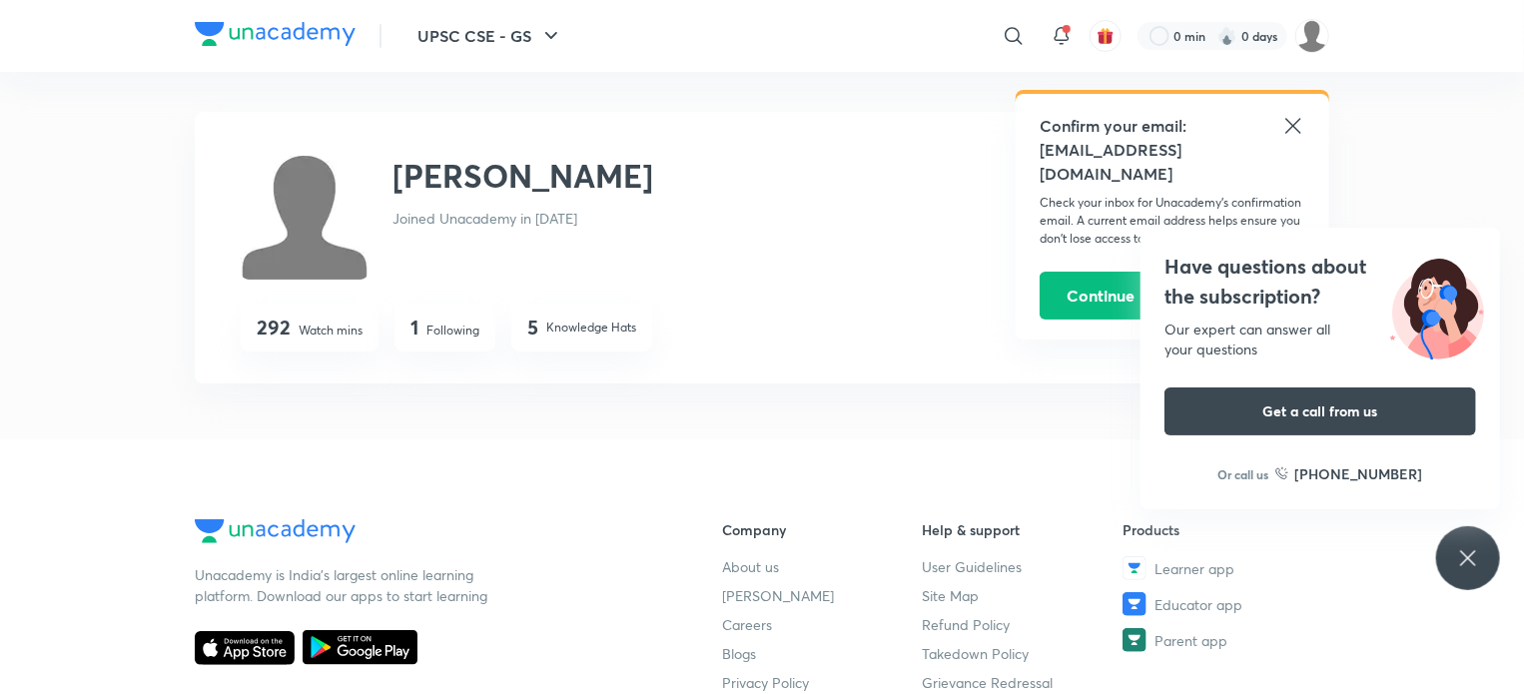
click at [1294, 123] on icon at bounding box center [1293, 126] width 24 height 24
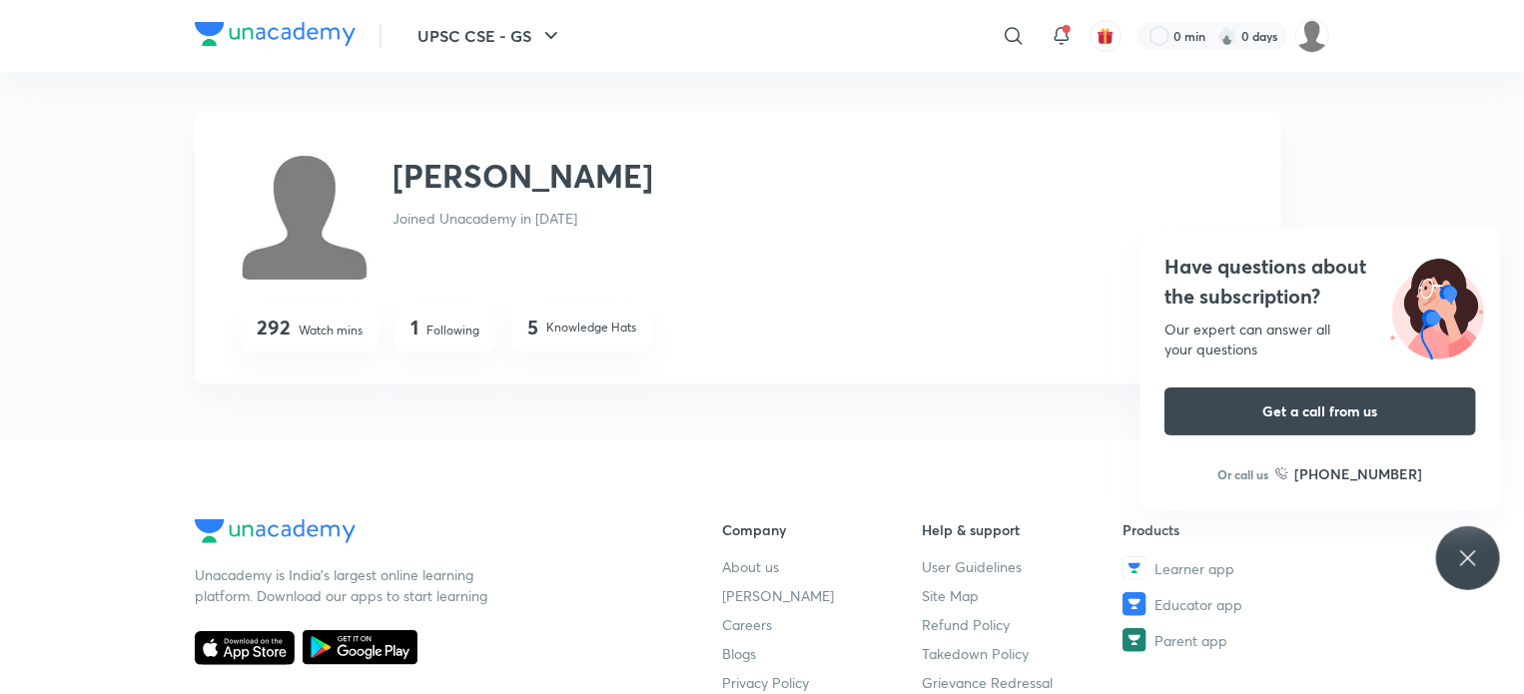
click at [300, 26] on img at bounding box center [275, 34] width 161 height 24
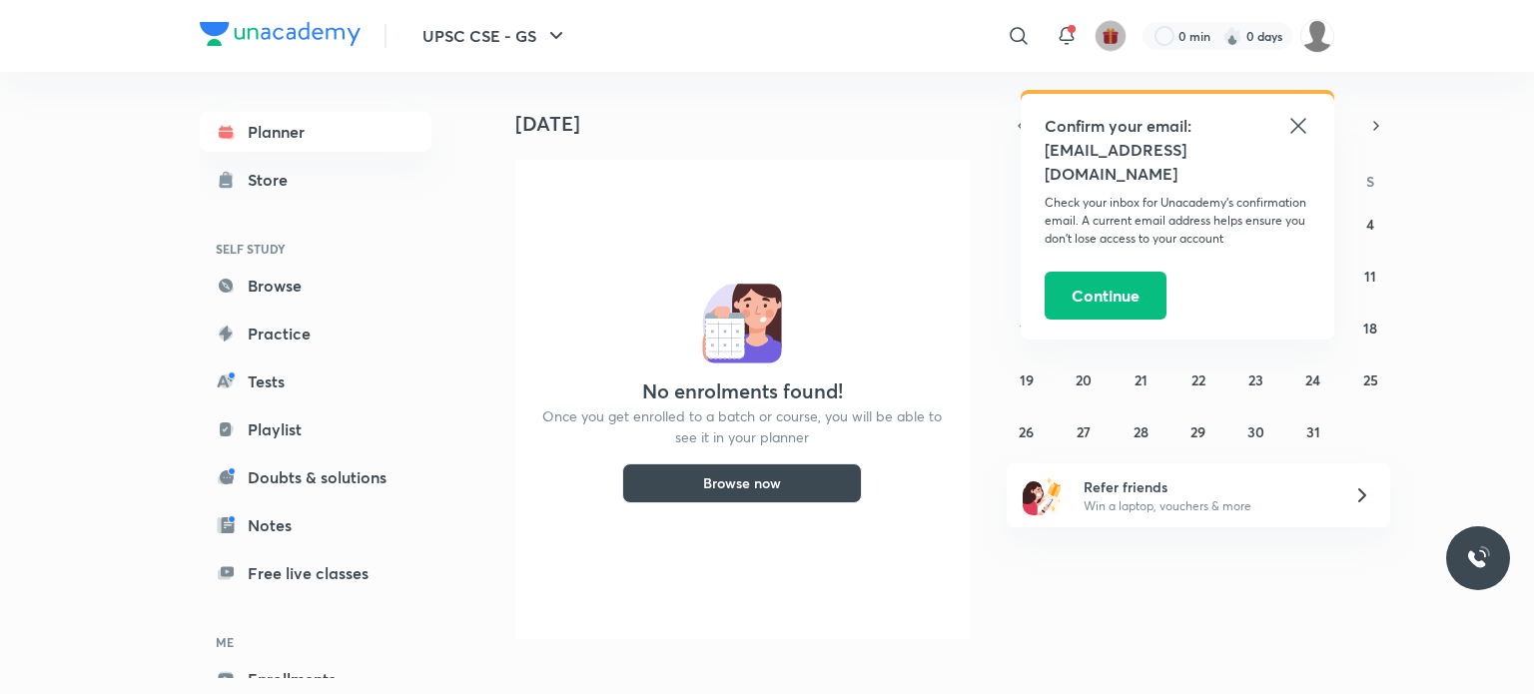
click at [1114, 42] on img "button" at bounding box center [1110, 36] width 18 height 18
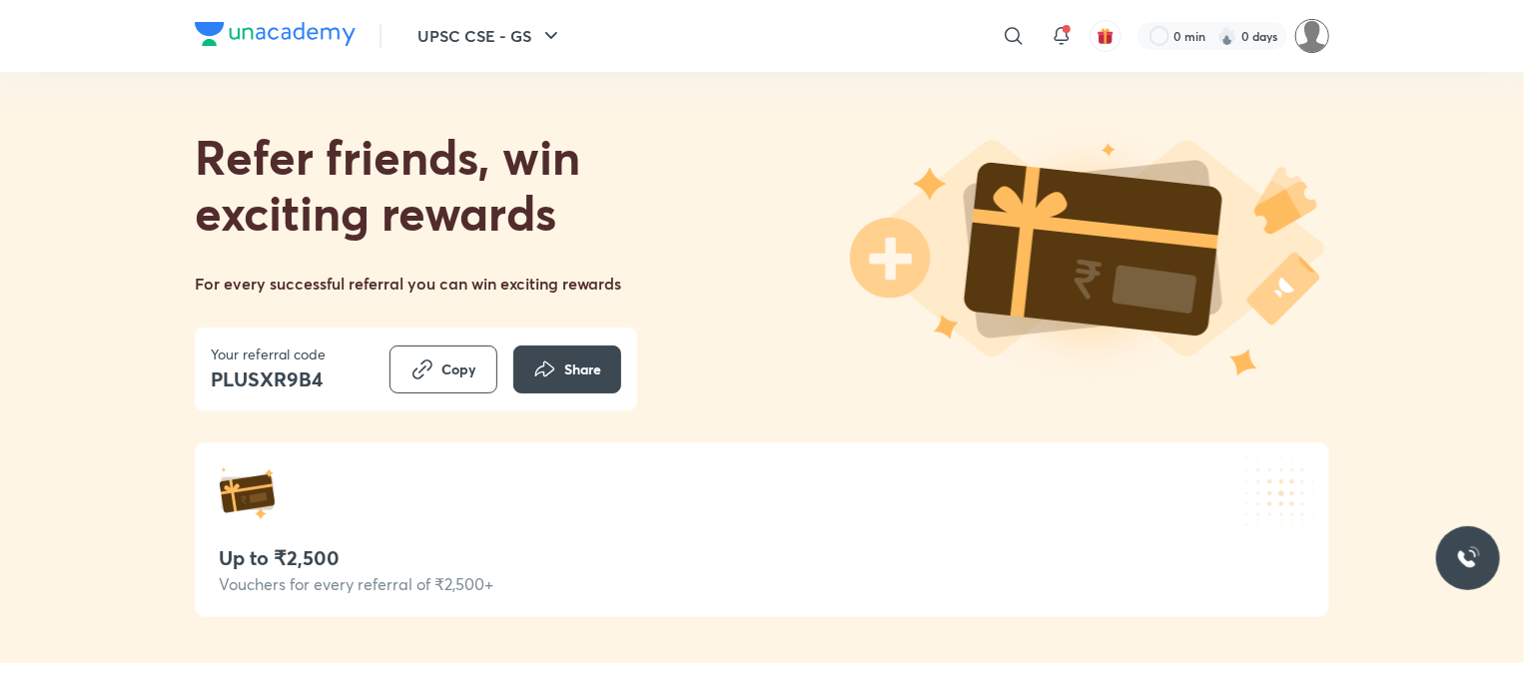
click at [1314, 26] on img at bounding box center [1312, 36] width 34 height 34
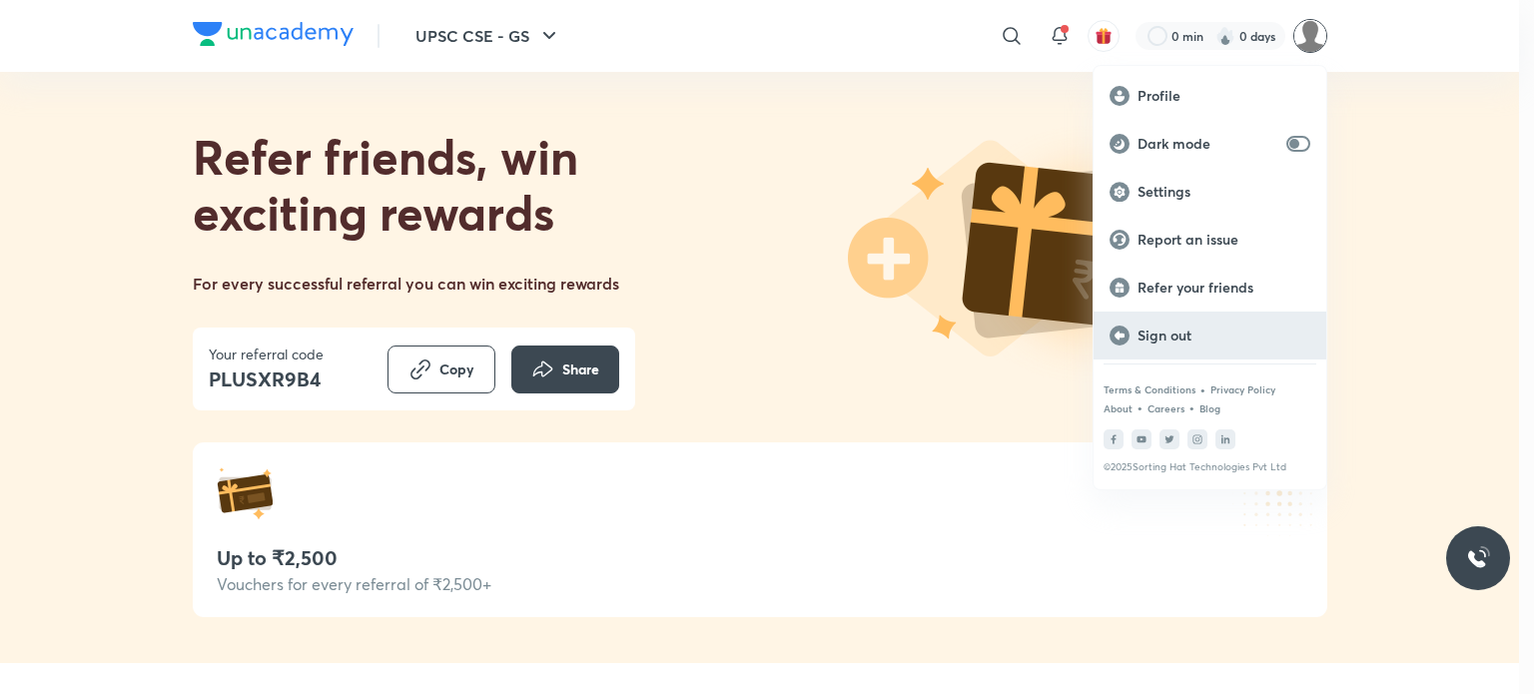
click at [1160, 330] on p "Sign out" at bounding box center [1223, 335] width 173 height 18
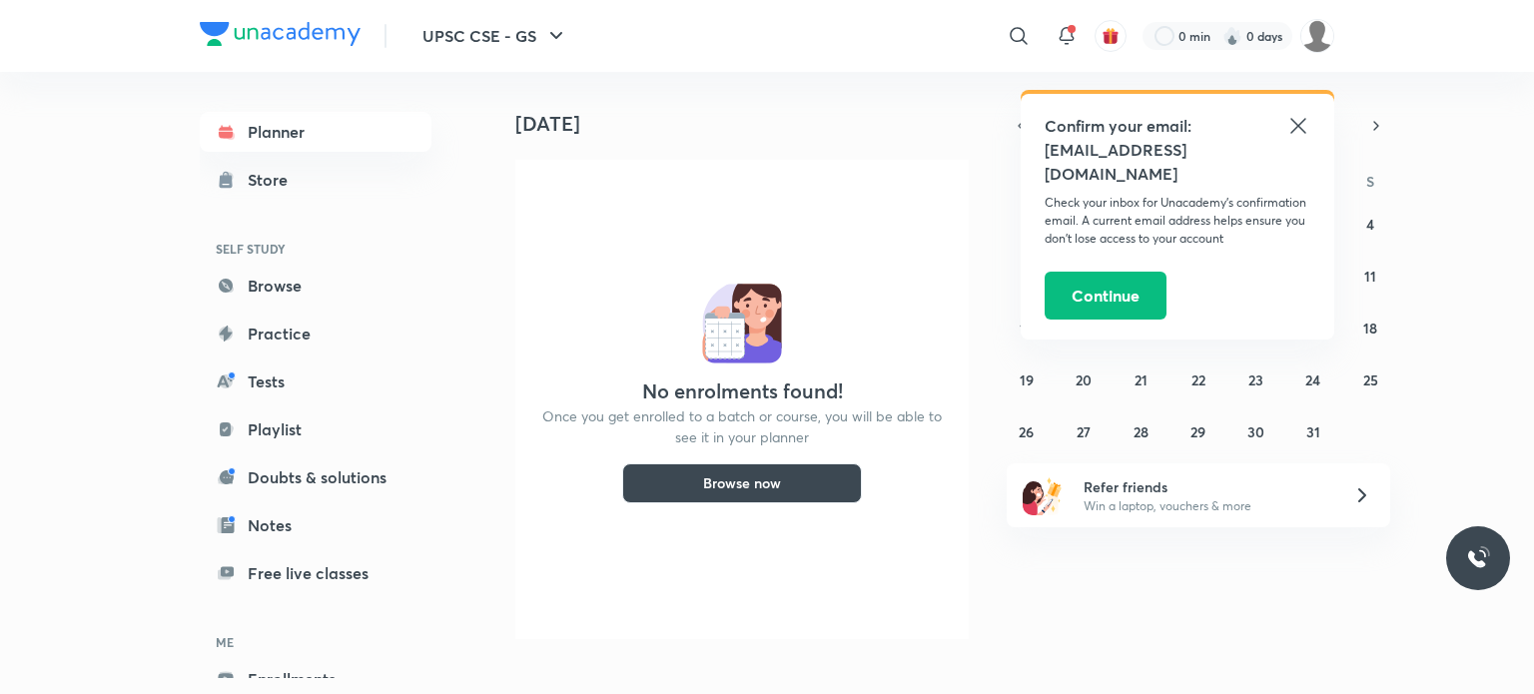
click at [1303, 125] on icon at bounding box center [1298, 126] width 24 height 24
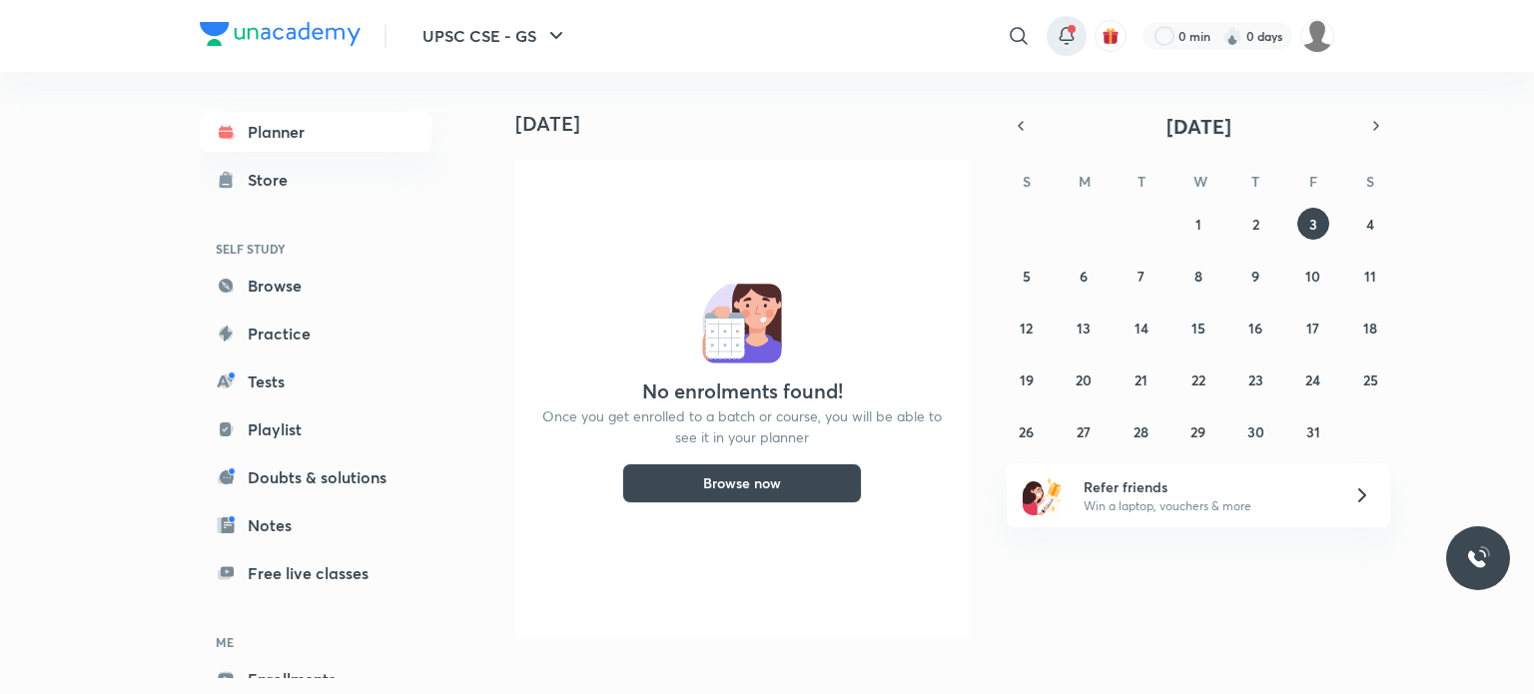
click at [1065, 35] on icon at bounding box center [1066, 36] width 24 height 24
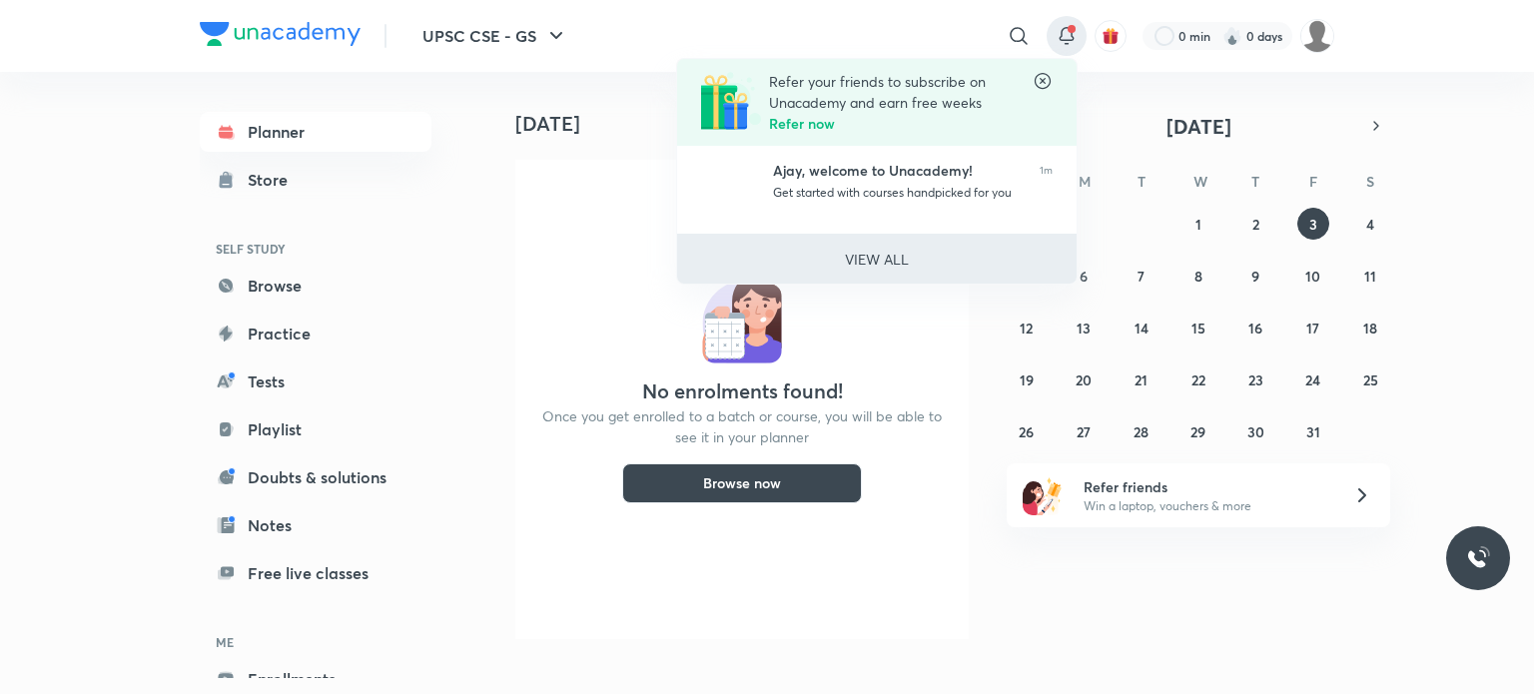
click at [898, 260] on p "VIEW ALL" at bounding box center [877, 259] width 64 height 21
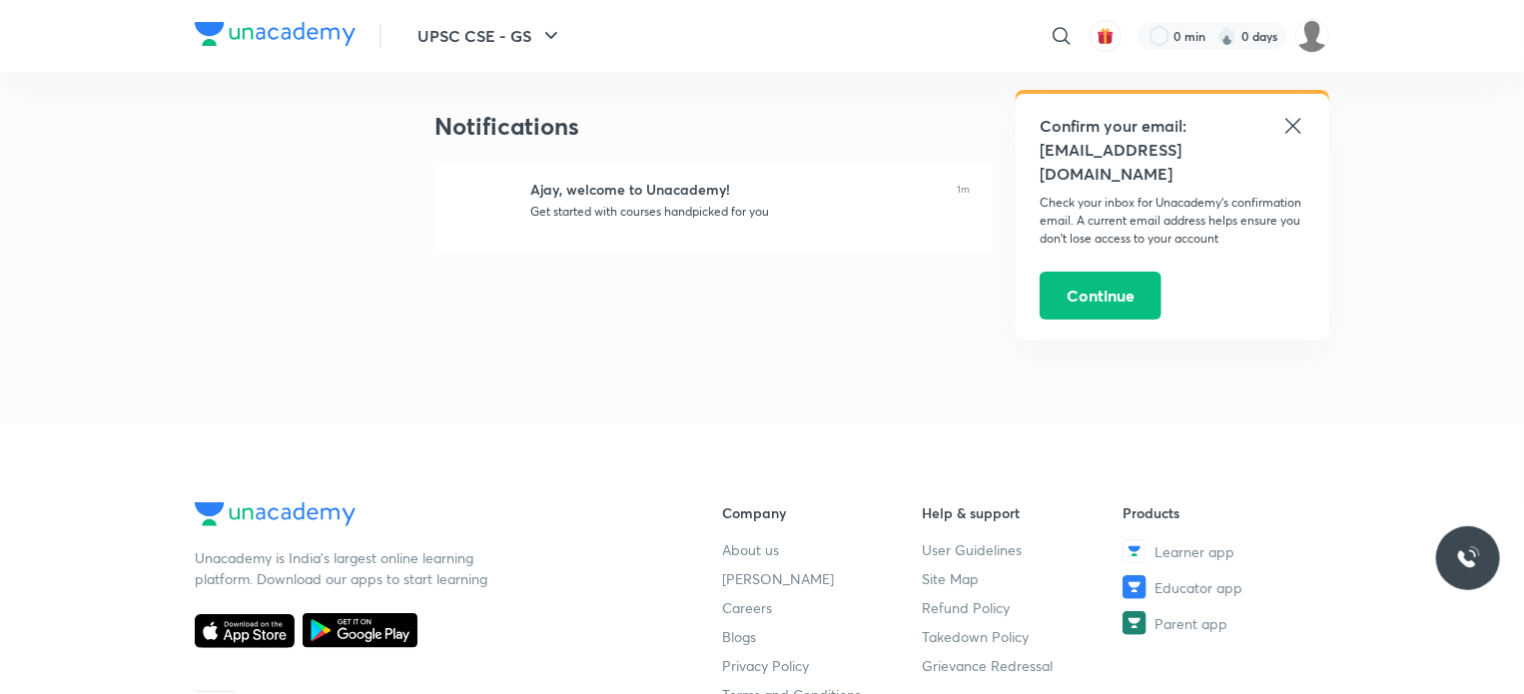
click at [300, 27] on img at bounding box center [275, 34] width 161 height 24
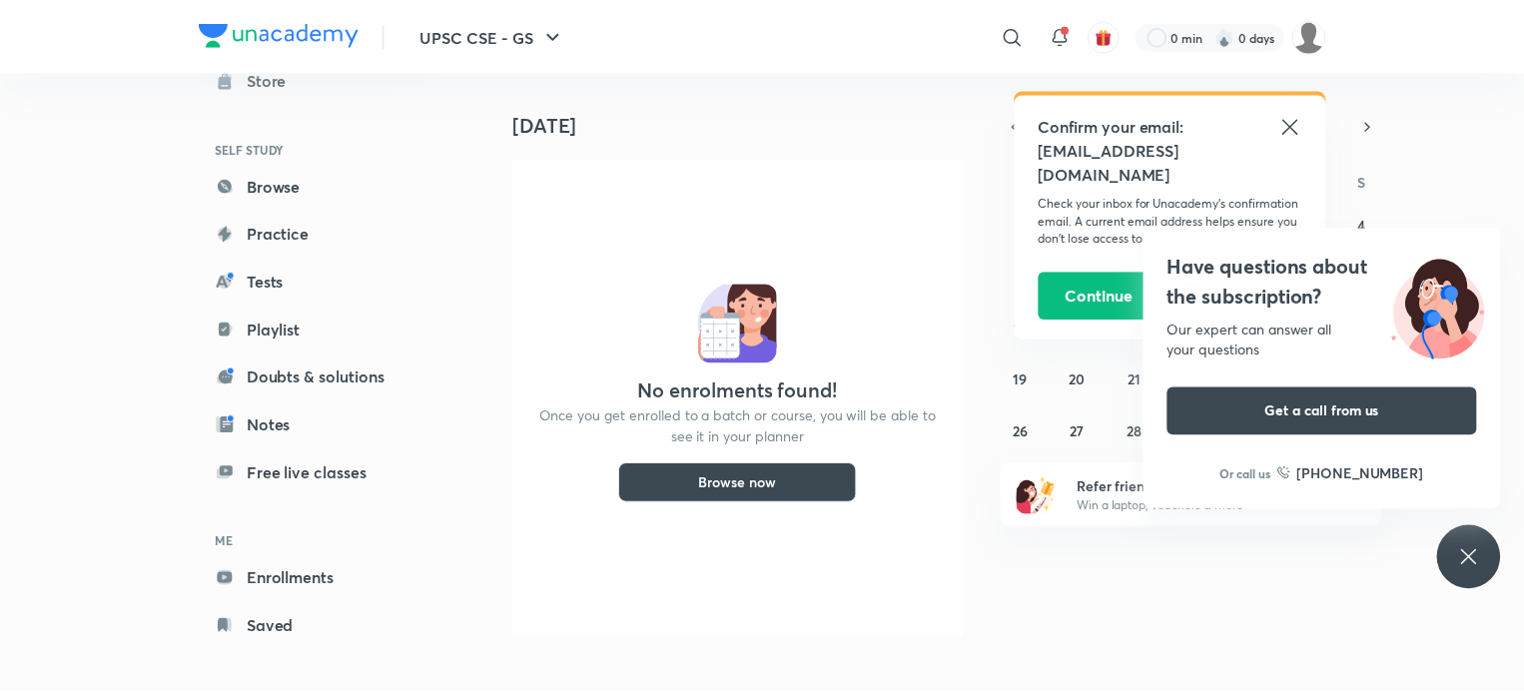
scroll to position [108, 0]
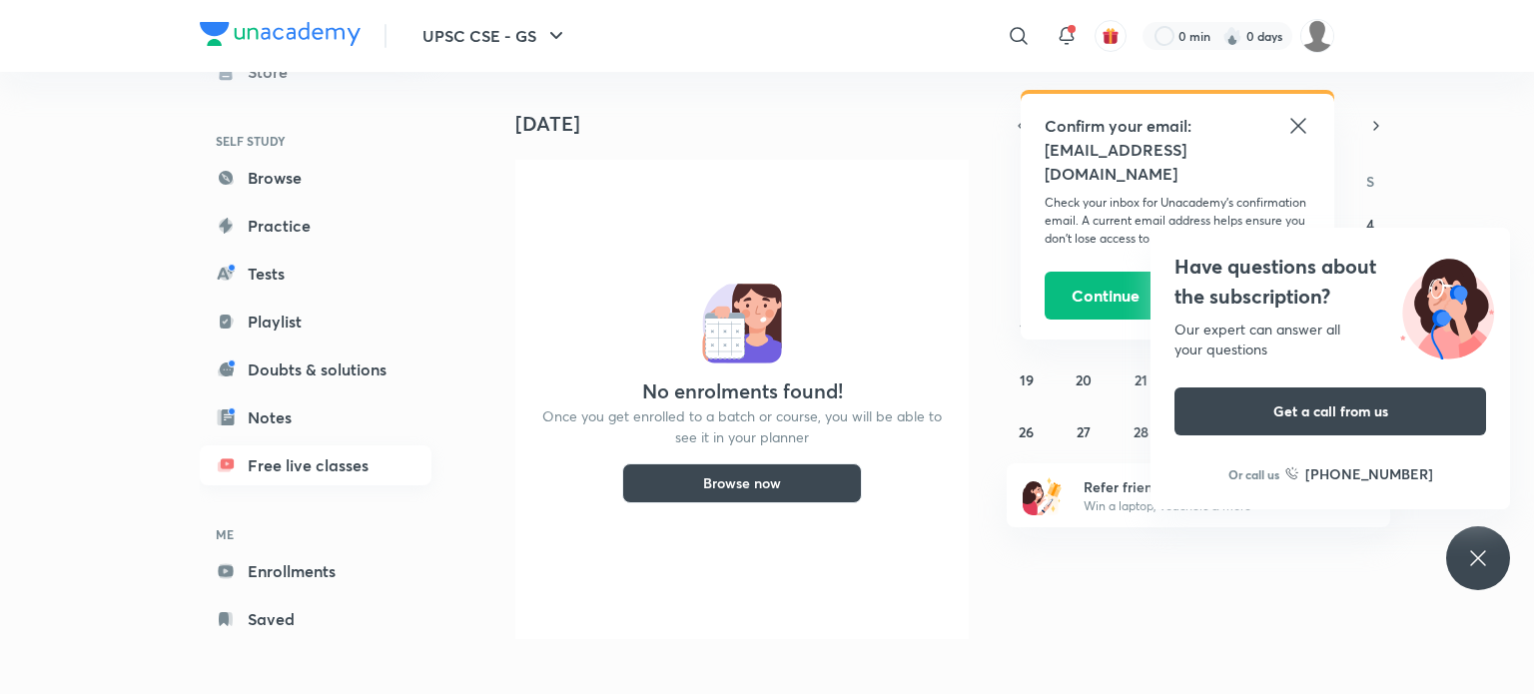
click at [293, 470] on link "Free live classes" at bounding box center [316, 465] width 232 height 40
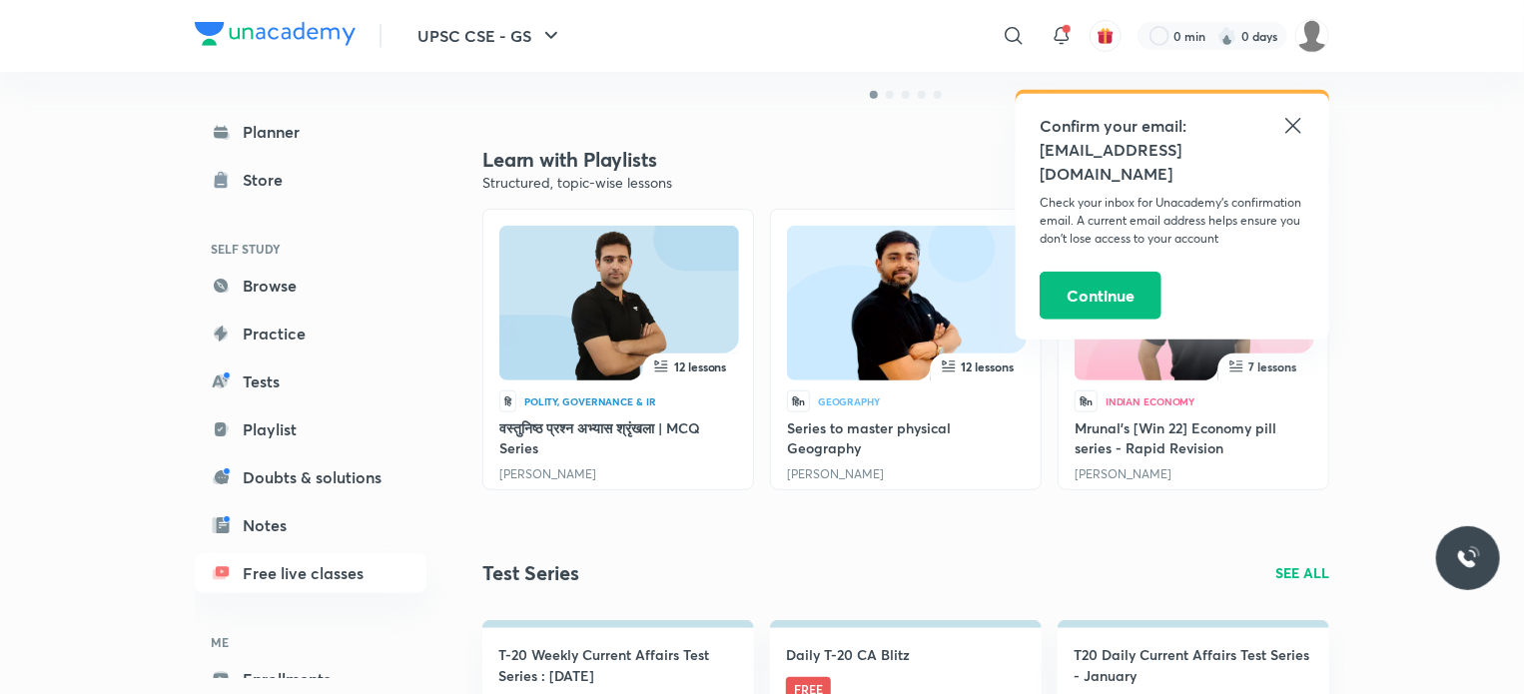
scroll to position [599, 0]
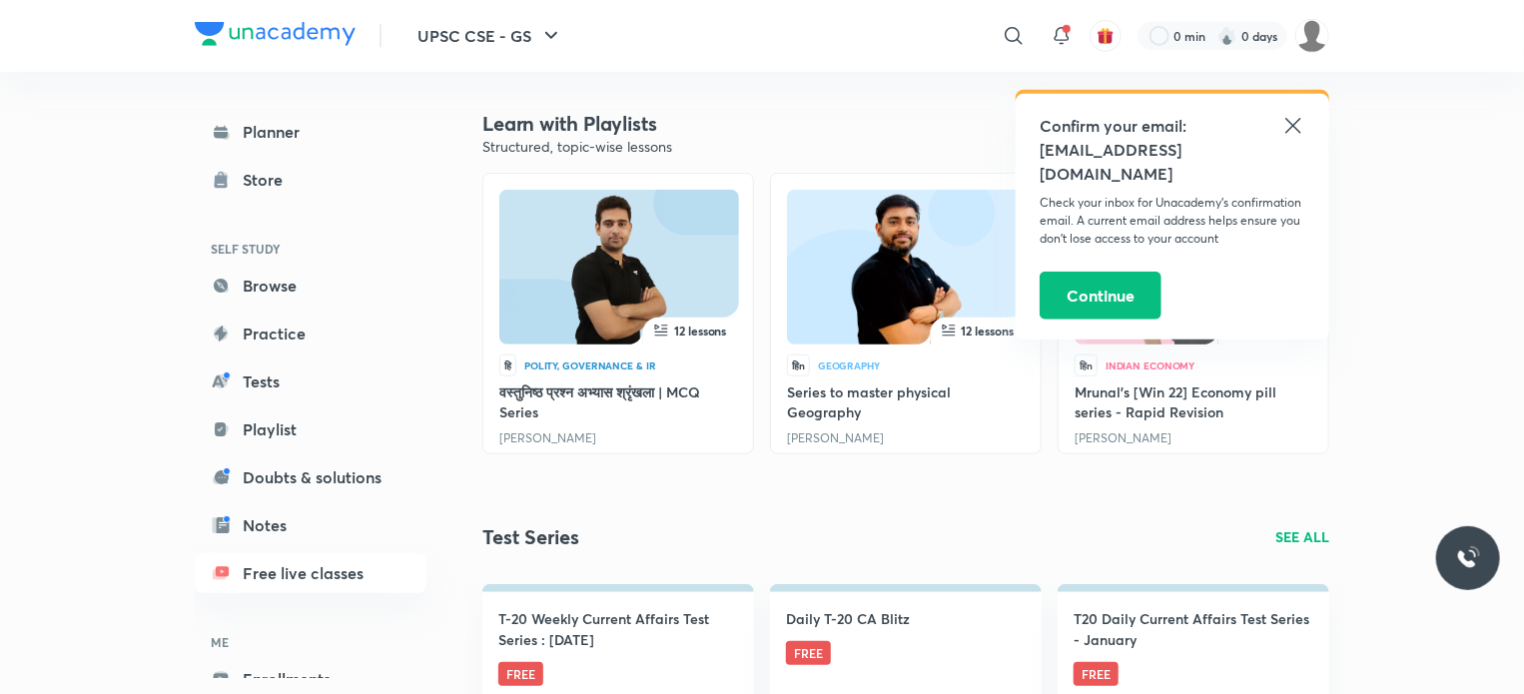
click at [1292, 119] on icon at bounding box center [1293, 126] width 24 height 24
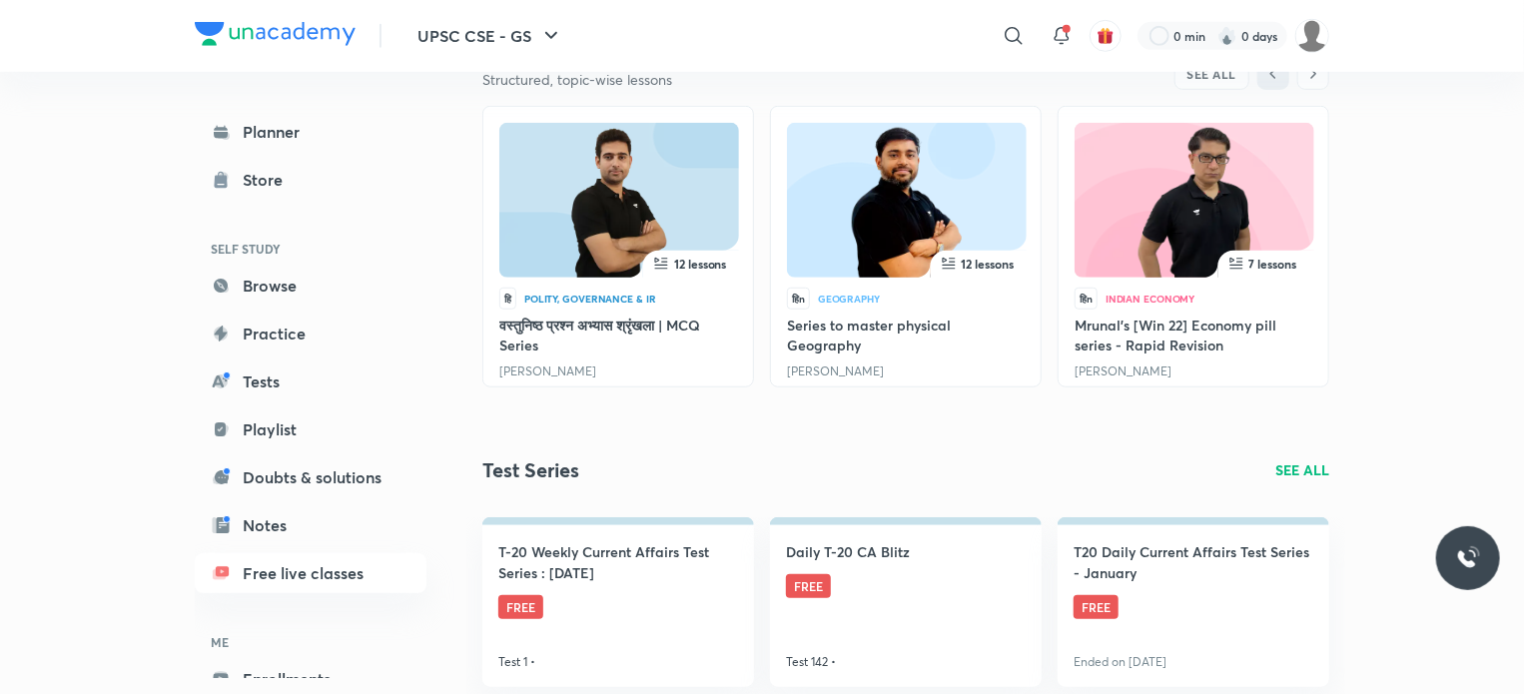
scroll to position [699, 0]
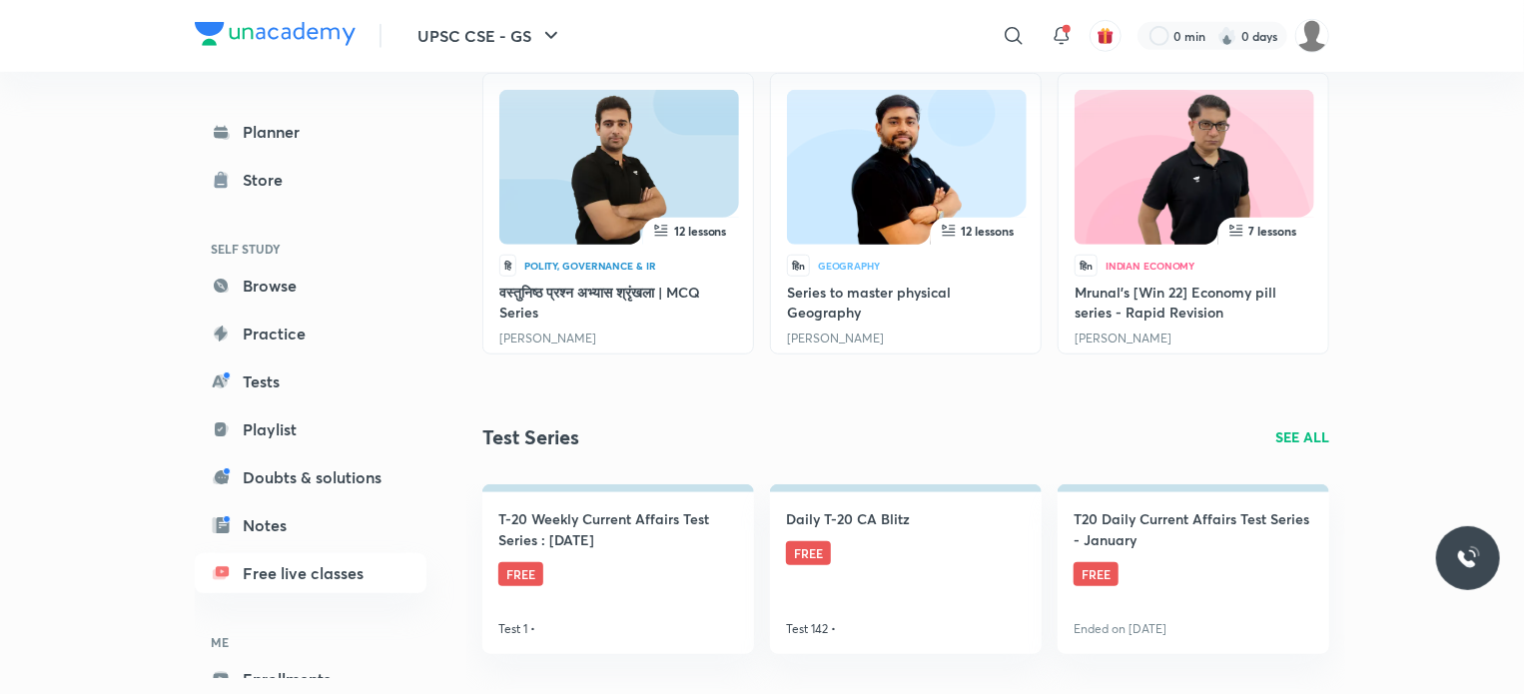
click at [1182, 193] on img at bounding box center [1194, 171] width 170 height 155
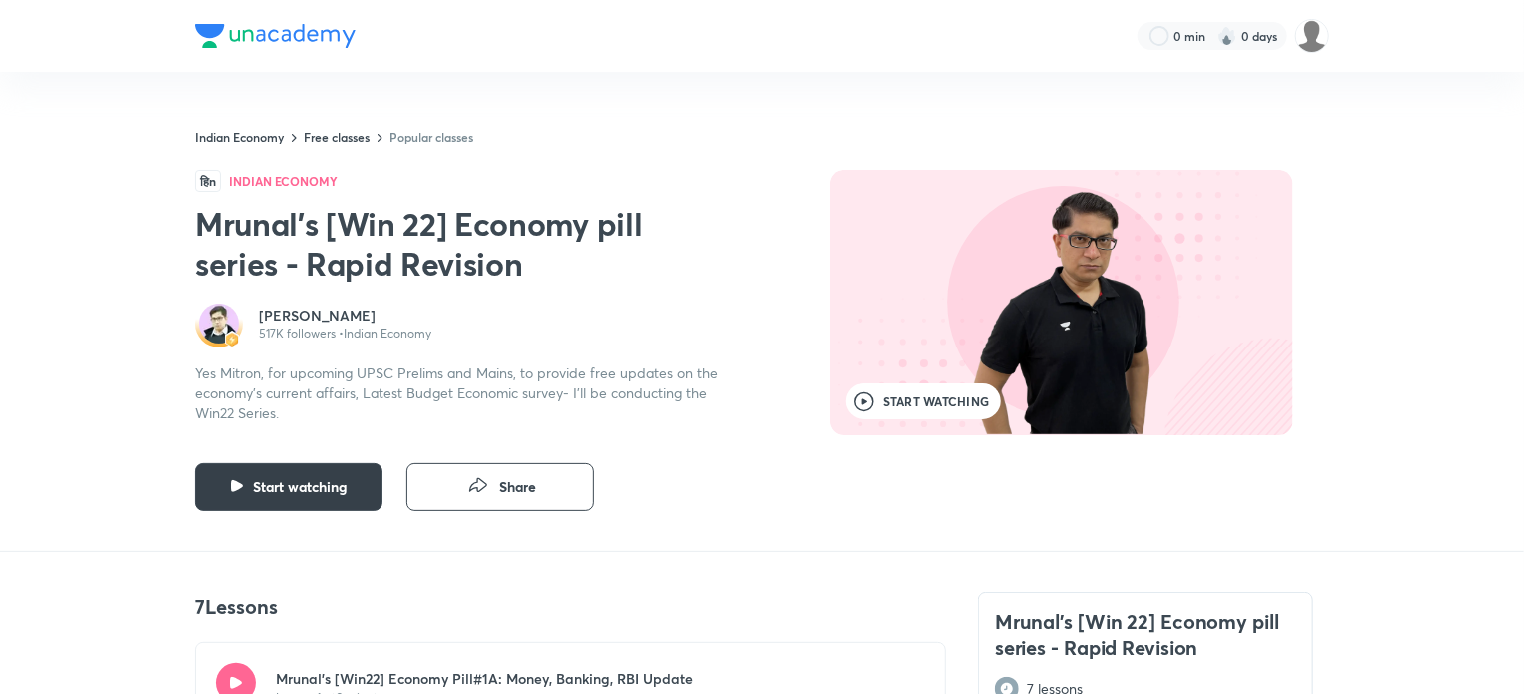
click at [282, 490] on span "Start watching" at bounding box center [301, 487] width 94 height 20
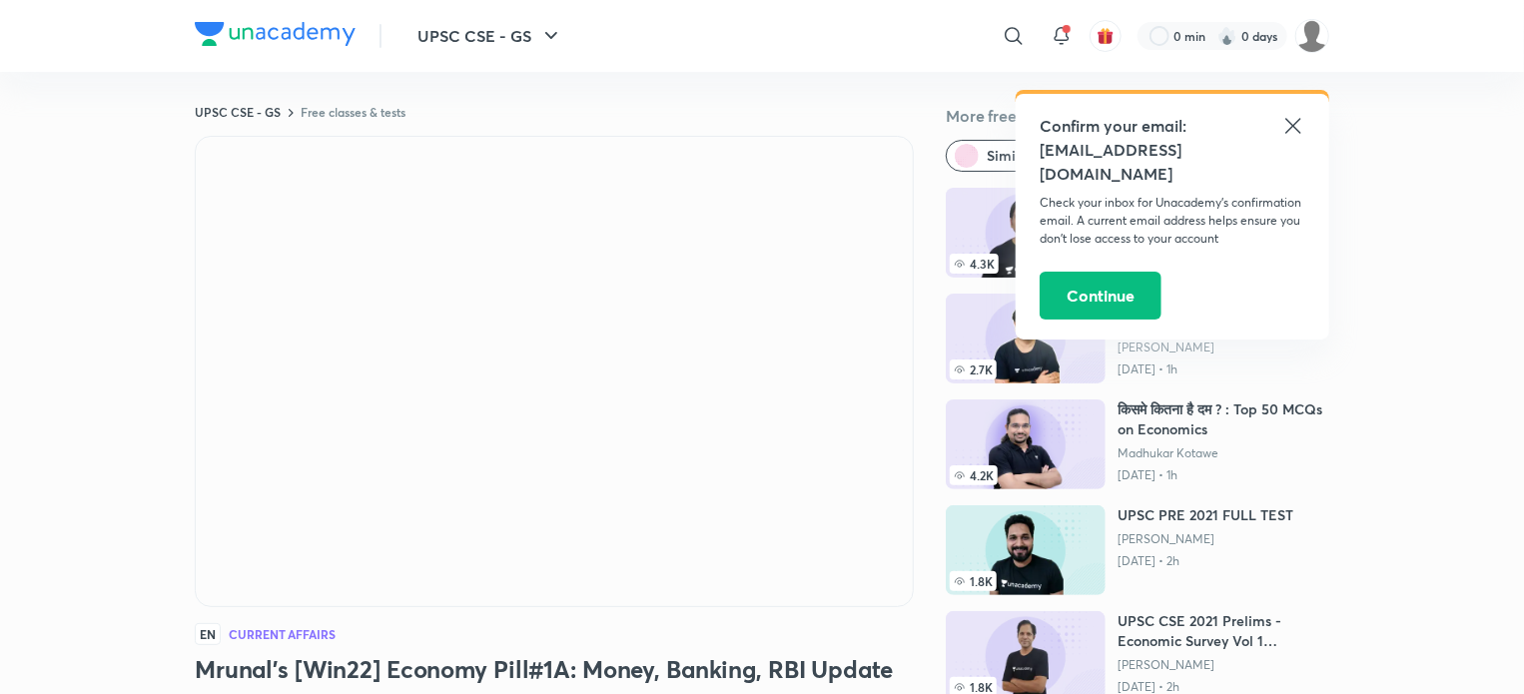
scroll to position [399, 0]
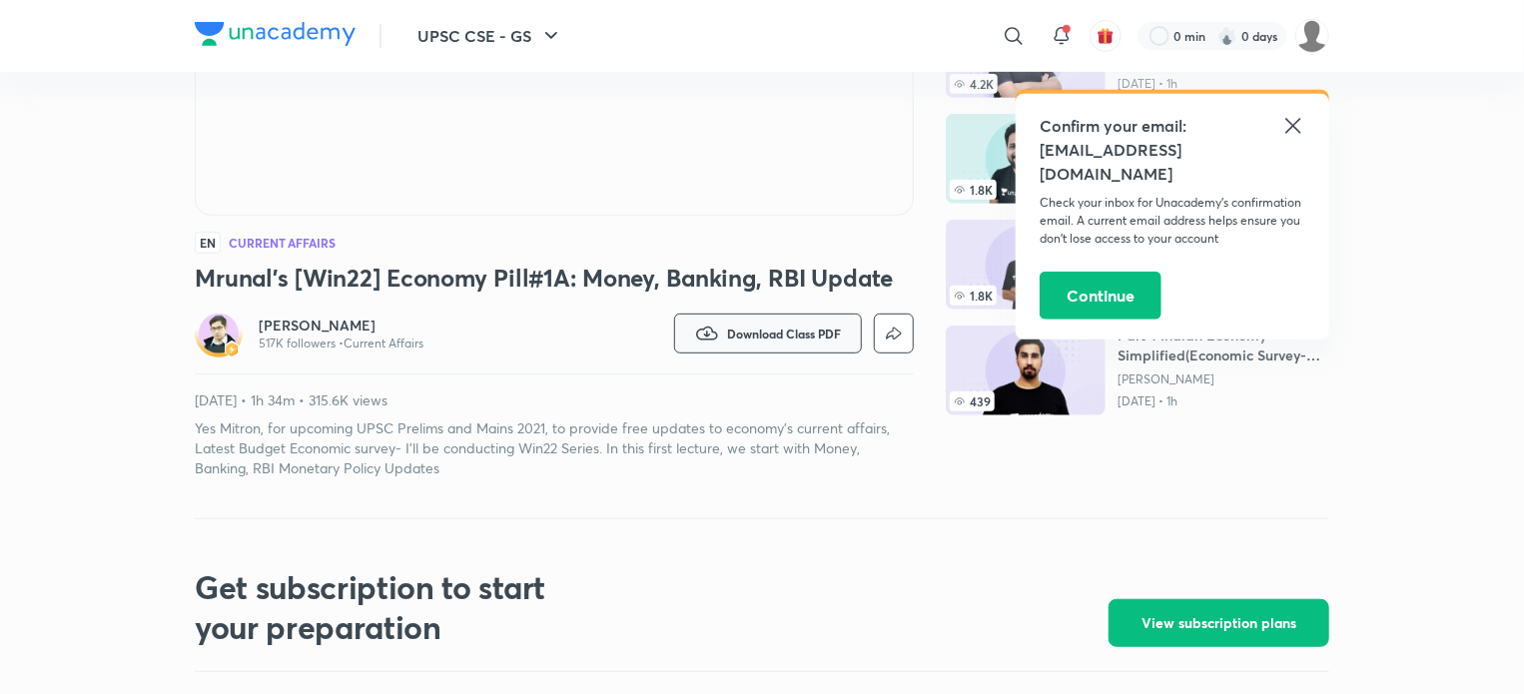
click at [754, 337] on span "Download Class PDF" at bounding box center [784, 333] width 114 height 16
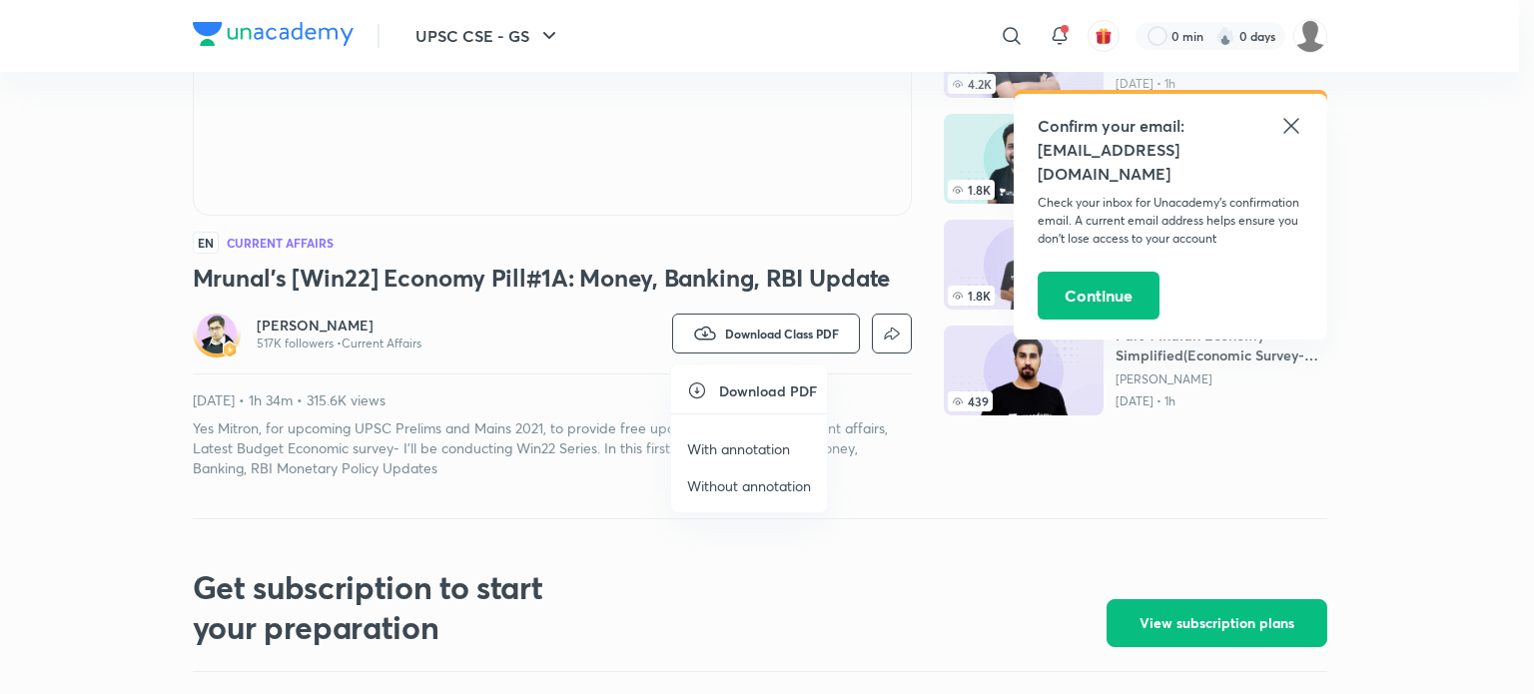
click at [731, 445] on p "With annotation" at bounding box center [738, 448] width 103 height 21
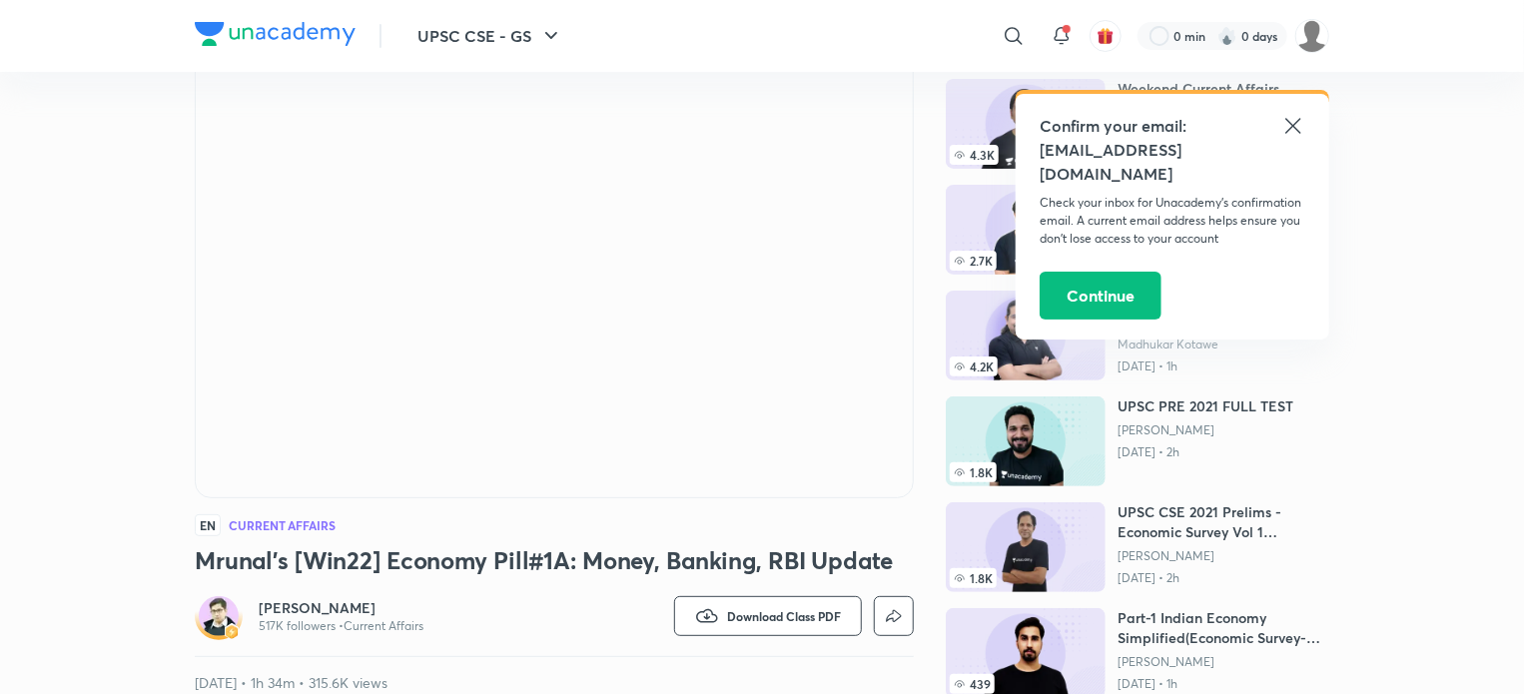
scroll to position [0, 0]
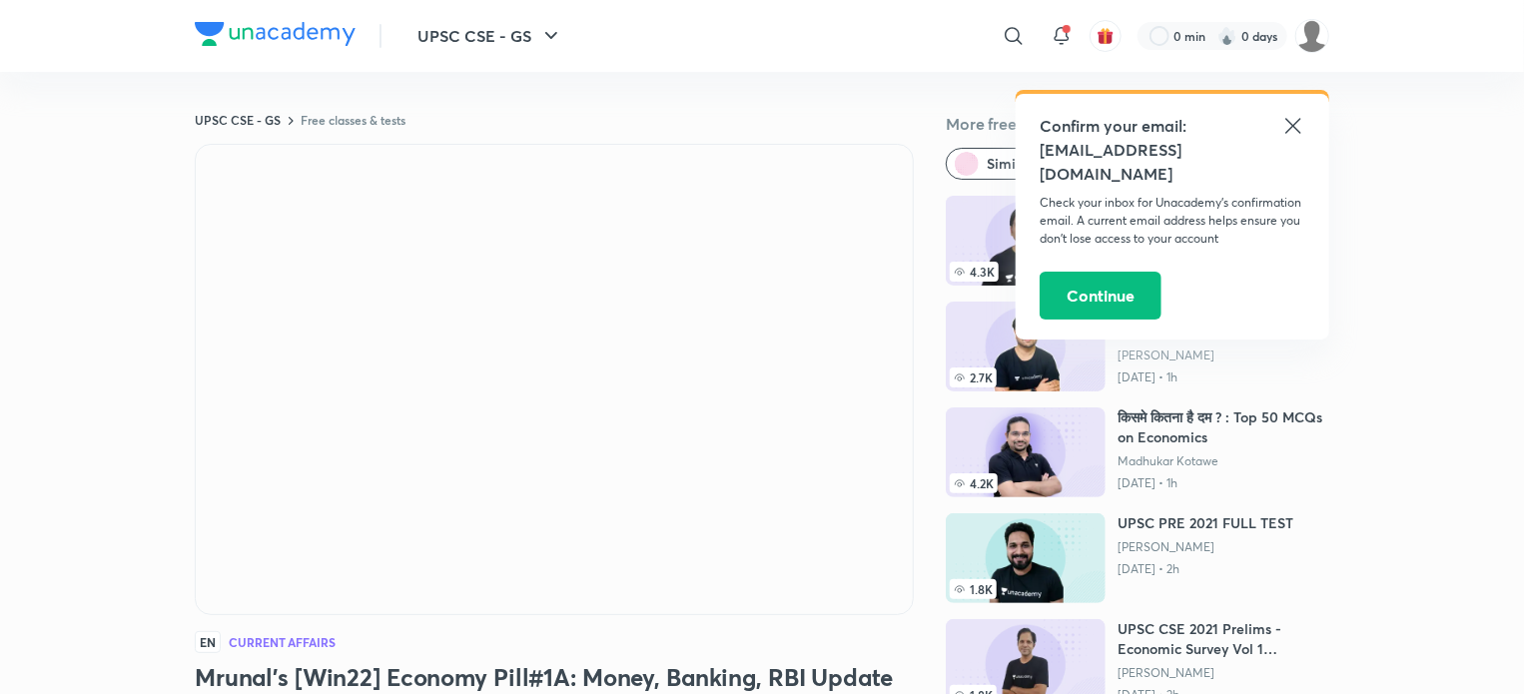
click at [1294, 123] on icon at bounding box center [1293, 126] width 24 height 24
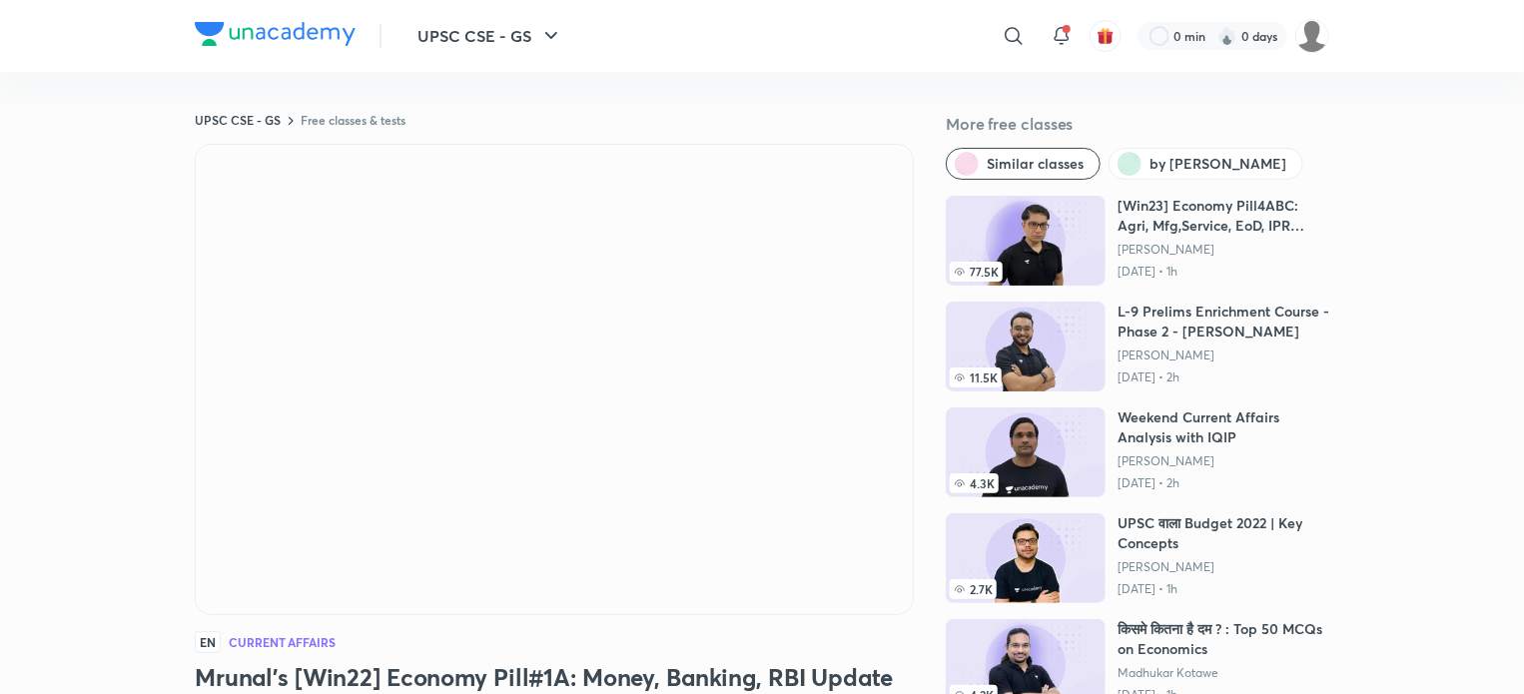
scroll to position [227, 0]
